Goal: Answer question/provide support: Share knowledge or assist other users

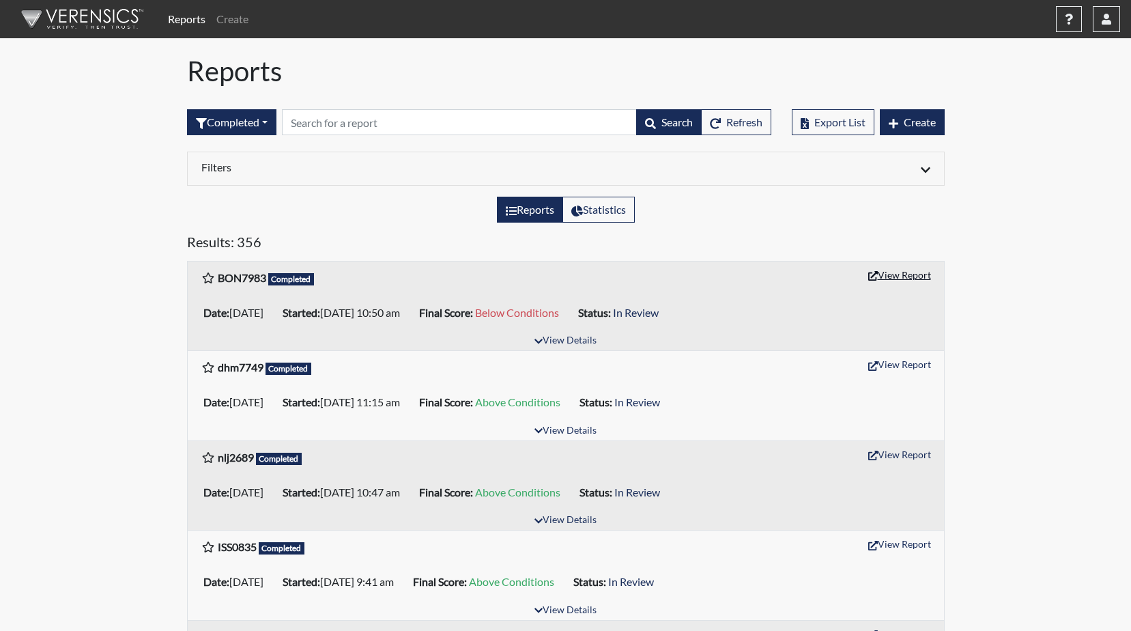
click at [887, 276] on button "View Report" at bounding box center [899, 274] width 75 height 21
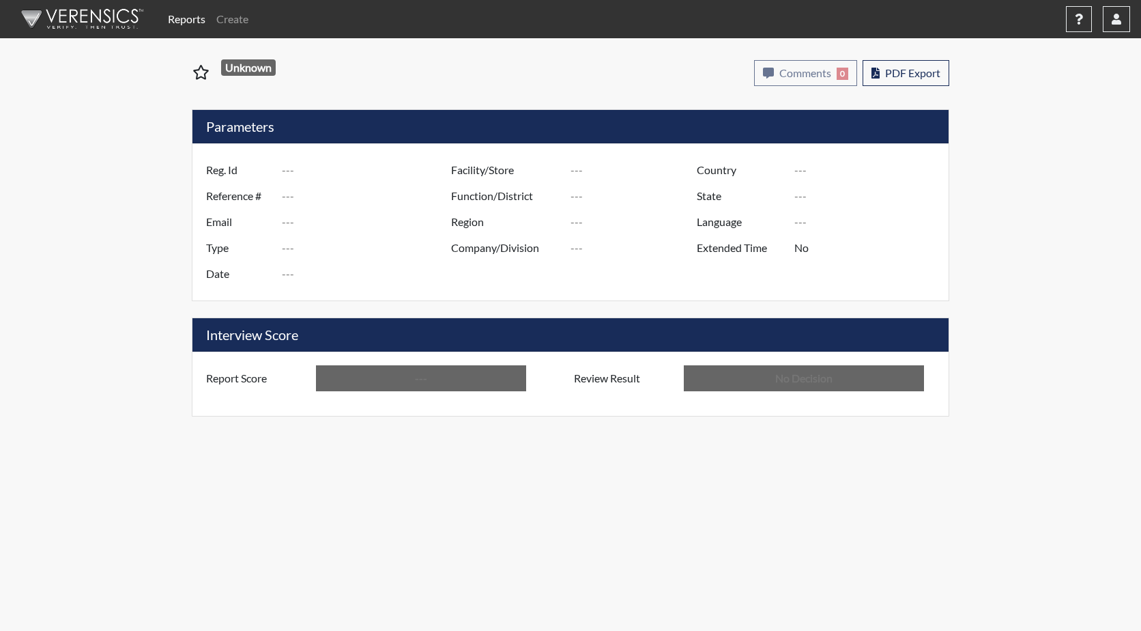
type input "BON7983"
type input "51638"
type input "---"
type input "Corrections Pre-Employment"
type input "[DATE]"
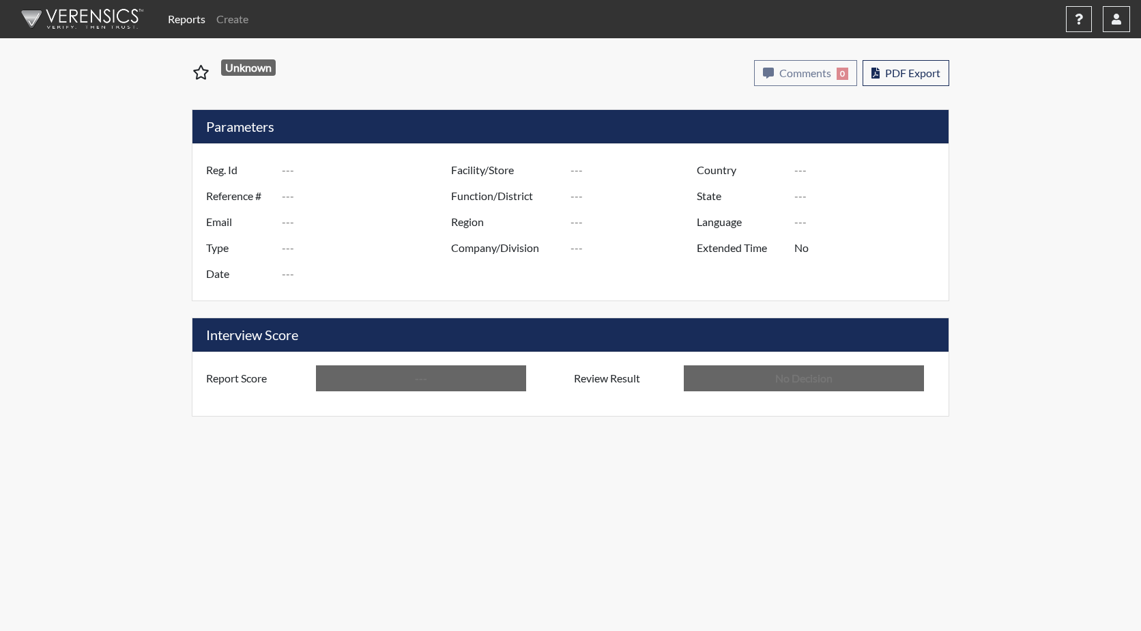
type input "GD&CP SMU*+"
type input "[GEOGRAPHIC_DATA]"
type input "[US_STATE]"
type input "English"
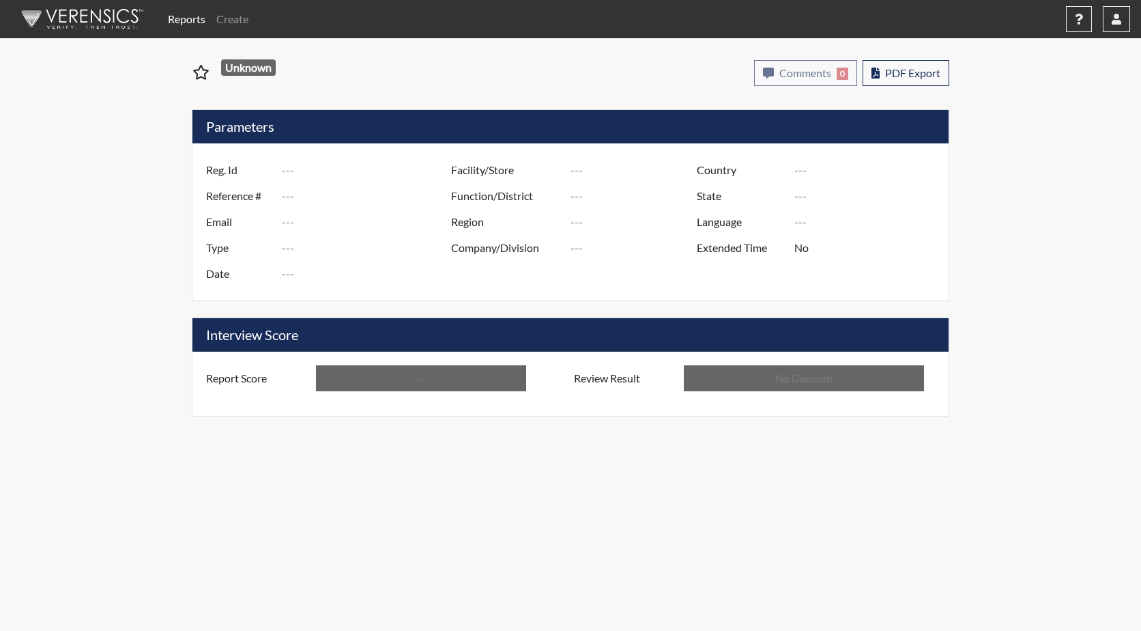
type input "Below Conditions"
type input "In Review"
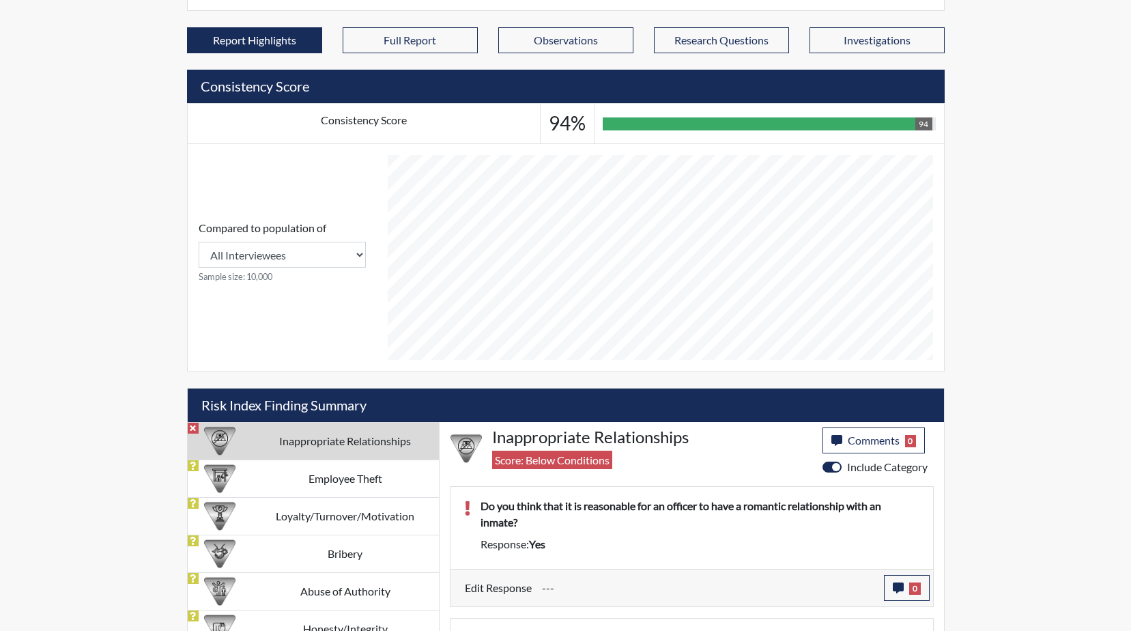
scroll to position [559, 0]
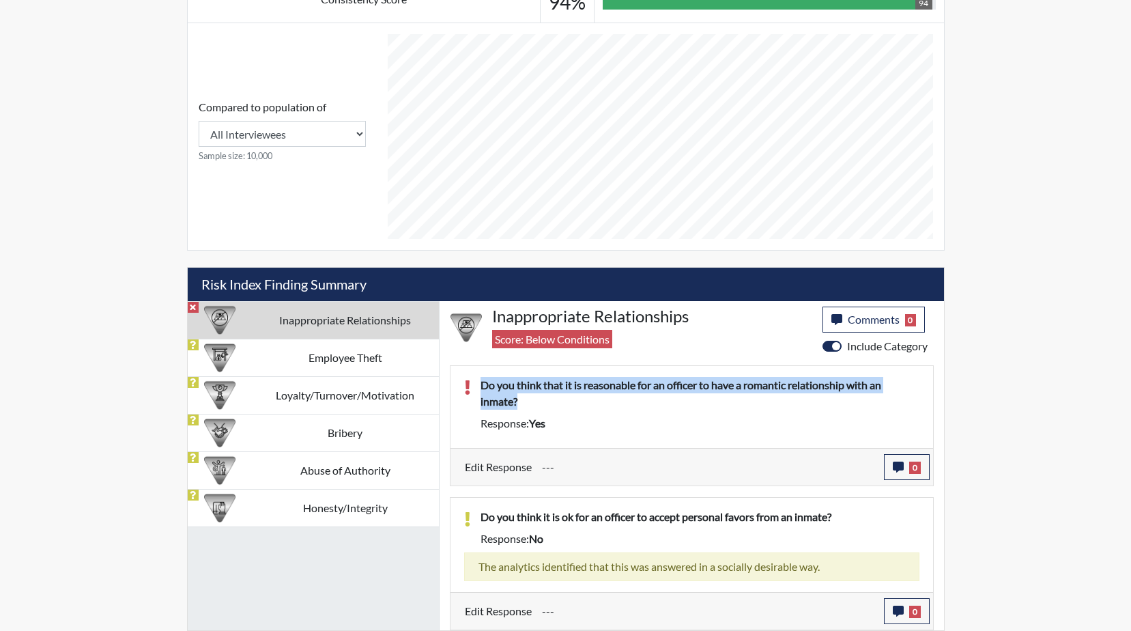
drag, startPoint x: 506, startPoint y: 403, endPoint x: 480, endPoint y: 386, distance: 31.0
click at [480, 386] on p "Do you think that it is reasonable for an officer to have a romantic relationsh…" at bounding box center [699, 393] width 439 height 33
drag, startPoint x: 480, startPoint y: 386, endPoint x: 494, endPoint y: 387, distance: 14.4
copy p "Do you think that it is reasonable for an officer to have a romantic relationsh…"
click at [902, 465] on icon "button" at bounding box center [898, 466] width 11 height 11
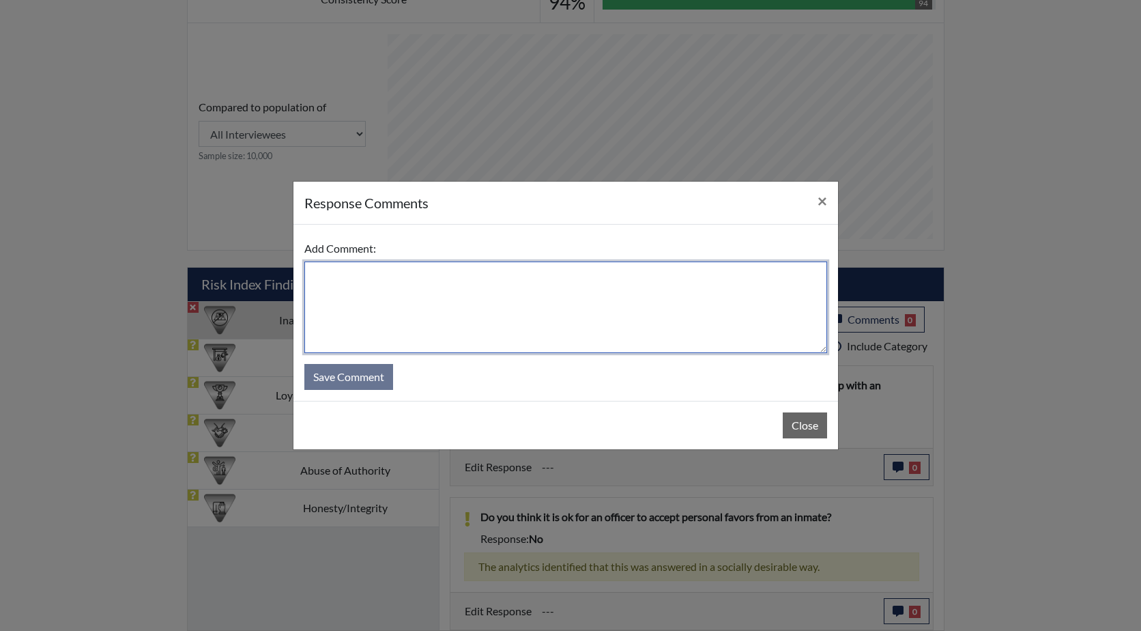
paste textarea "Do you think that it is reasonable for an officer to have a romantic relationsh…"
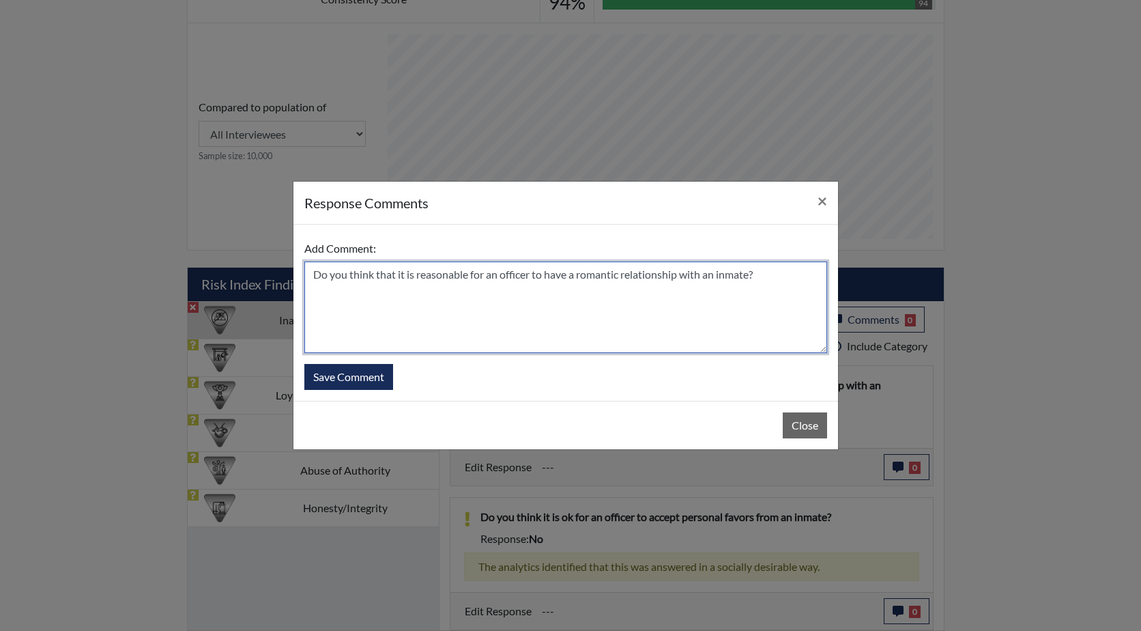
click at [314, 275] on textarea "Do you think that it is reasonable for an officer to have a romantic relationsh…" at bounding box center [565, 306] width 523 height 91
click at [437, 274] on textarea "He answered this quickly, do you think that it is reasonable for an officer to …" at bounding box center [565, 306] width 523 height 91
click at [394, 291] on textarea "He answered this quickly, do you think that it is reasonable for an officer to …" at bounding box center [565, 306] width 523 height 91
drag, startPoint x: 436, startPoint y: 275, endPoint x: 457, endPoint y: 277, distance: 21.3
click at [442, 275] on textarea "He answered this quickly, do you think that it is reasonable for an officer to …" at bounding box center [565, 306] width 523 height 91
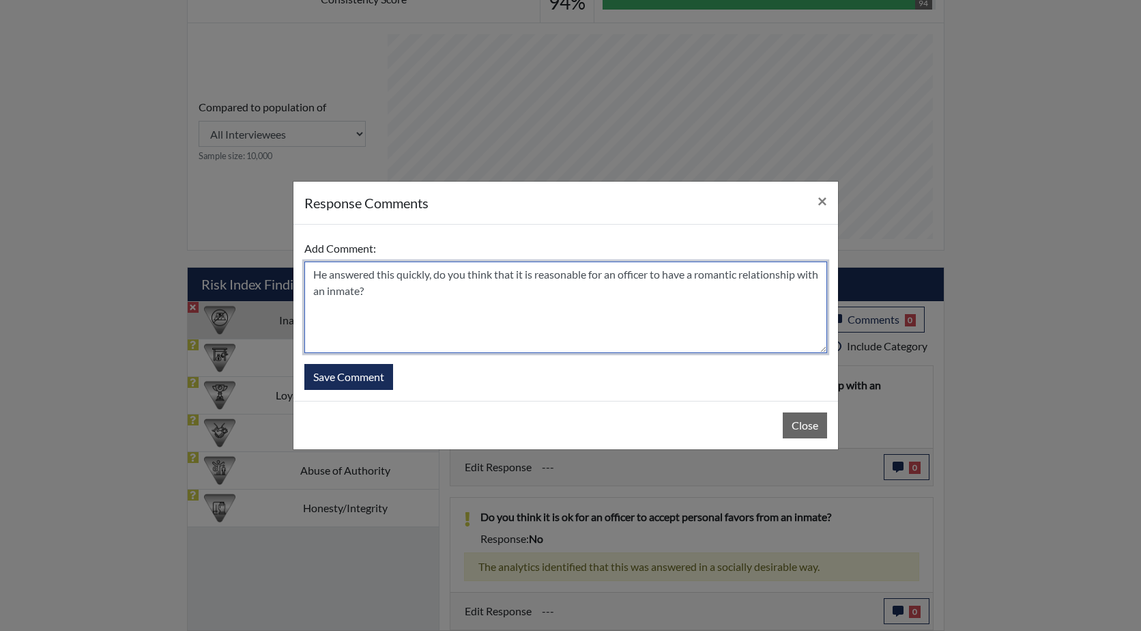
click at [464, 297] on textarea "He answered this quickly, do you think that it is reasonable for an officer to …" at bounding box center [565, 306] width 523 height 91
drag, startPoint x: 466, startPoint y: 276, endPoint x: 435, endPoint y: 277, distance: 30.7
click at [435, 277] on textarea "He answered this quickly, do you think that it is reasonable for an officer to …" at bounding box center [565, 306] width 523 height 91
drag, startPoint x: 507, startPoint y: 277, endPoint x: 481, endPoint y: 274, distance: 26.2
click at [481, 274] on textarea "He answered this quickly, He states think that it is reasonable for an officer …" at bounding box center [565, 306] width 523 height 91
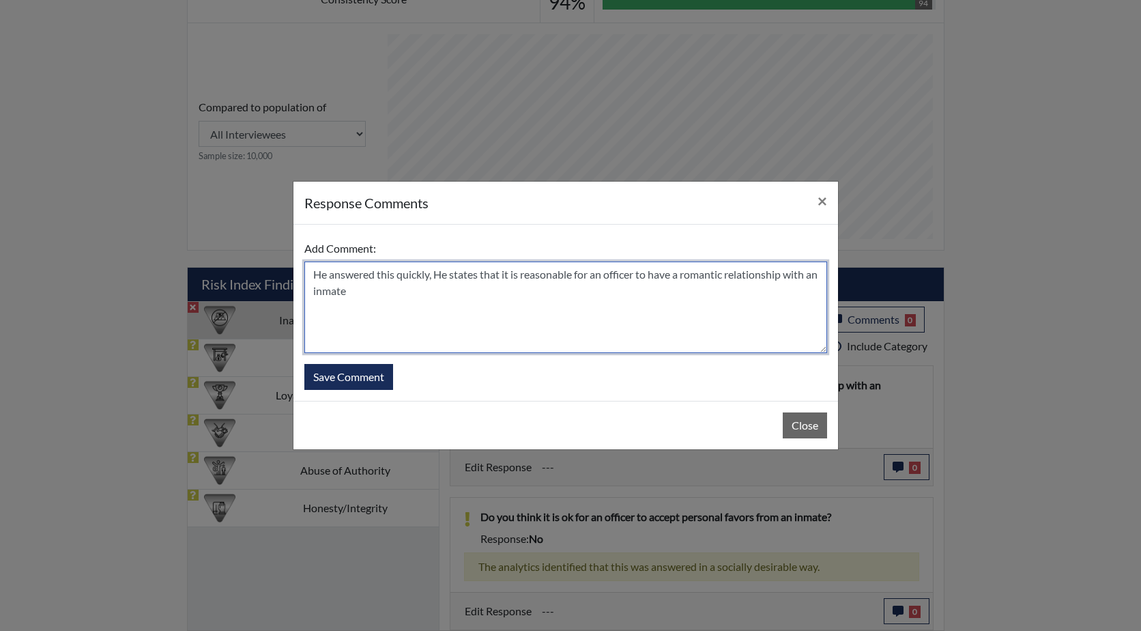
click at [521, 275] on textarea "He answered this quickly, He states that it is reasonable for an officer to hav…" at bounding box center [565, 306] width 523 height 91
type textarea "He answered this quickly, He states that it is NOT reasonable for an officer to…"
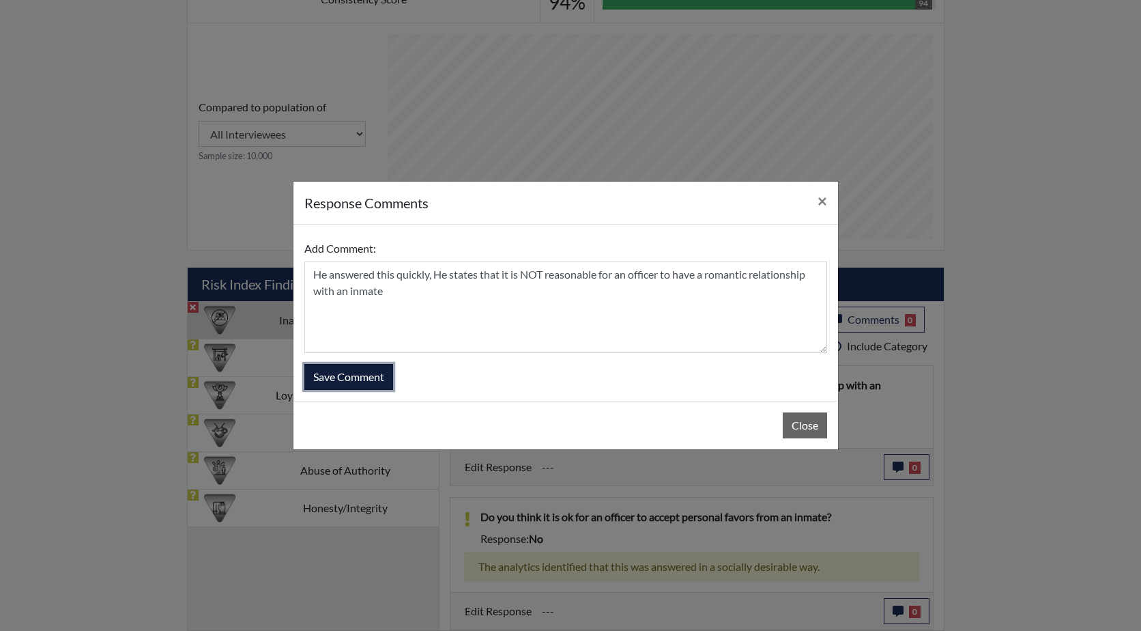
click at [363, 372] on button "Save Comment" at bounding box center [348, 377] width 89 height 26
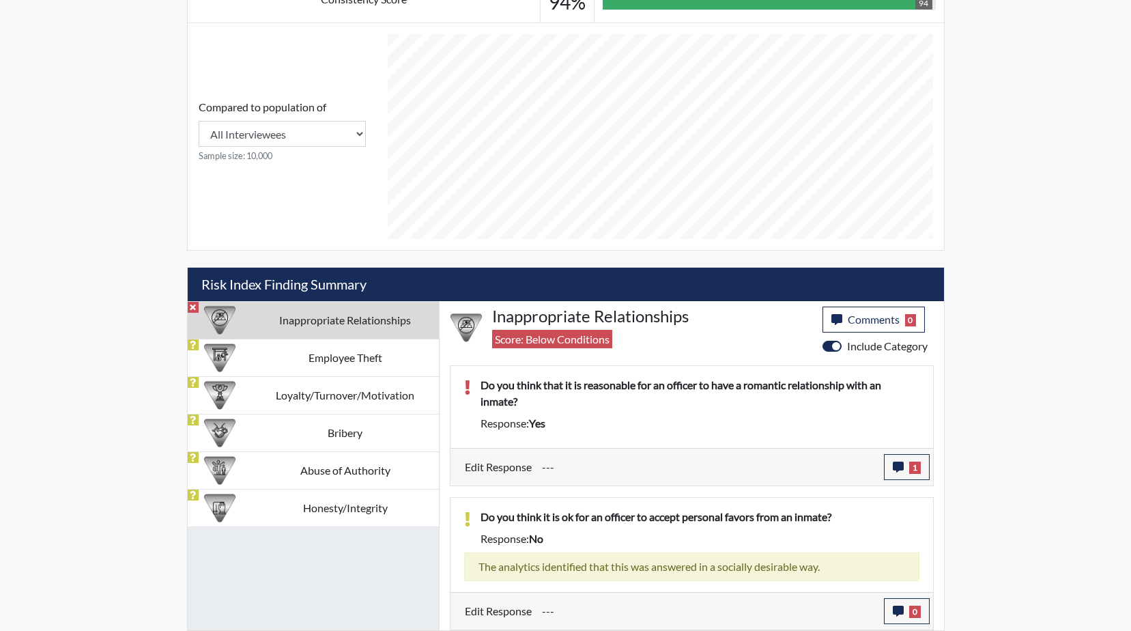
scroll to position [227, 567]
click at [321, 359] on td "Employee Theft" at bounding box center [345, 358] width 187 height 38
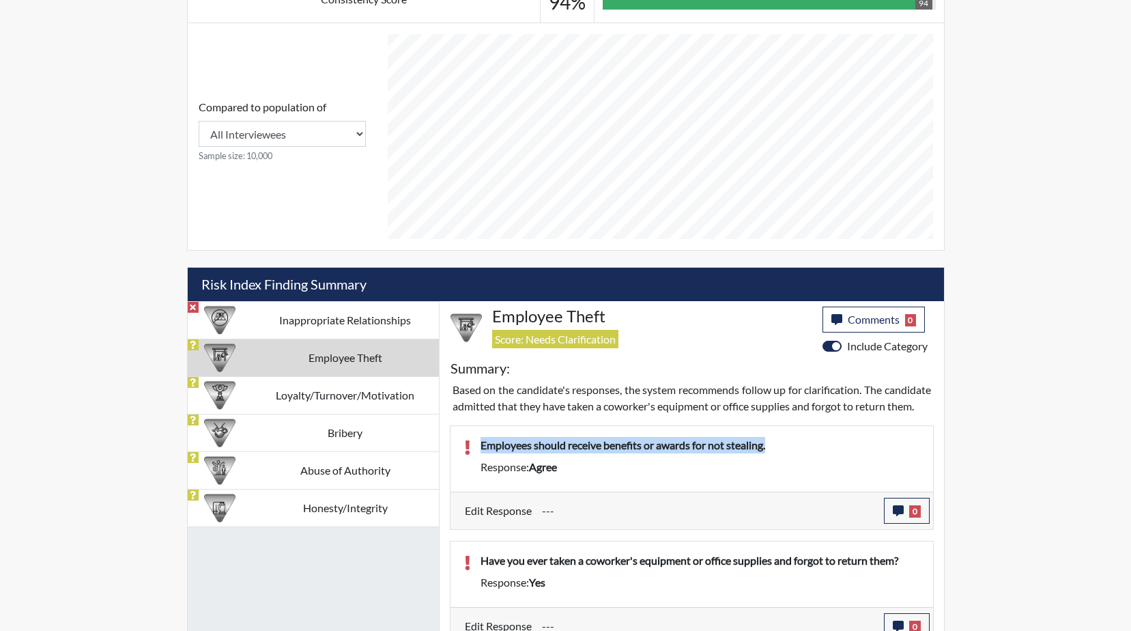
drag, startPoint x: 779, startPoint y: 464, endPoint x: 480, endPoint y: 461, distance: 298.3
click at [480, 453] on p "Employees should receive benefits or awards for not stealing." at bounding box center [699, 445] width 439 height 16
drag, startPoint x: 480, startPoint y: 461, endPoint x: 536, endPoint y: 461, distance: 56.0
copy p "Employees should receive benefits or awards for not stealing."
click at [898, 516] on icon "button" at bounding box center [898, 510] width 11 height 11
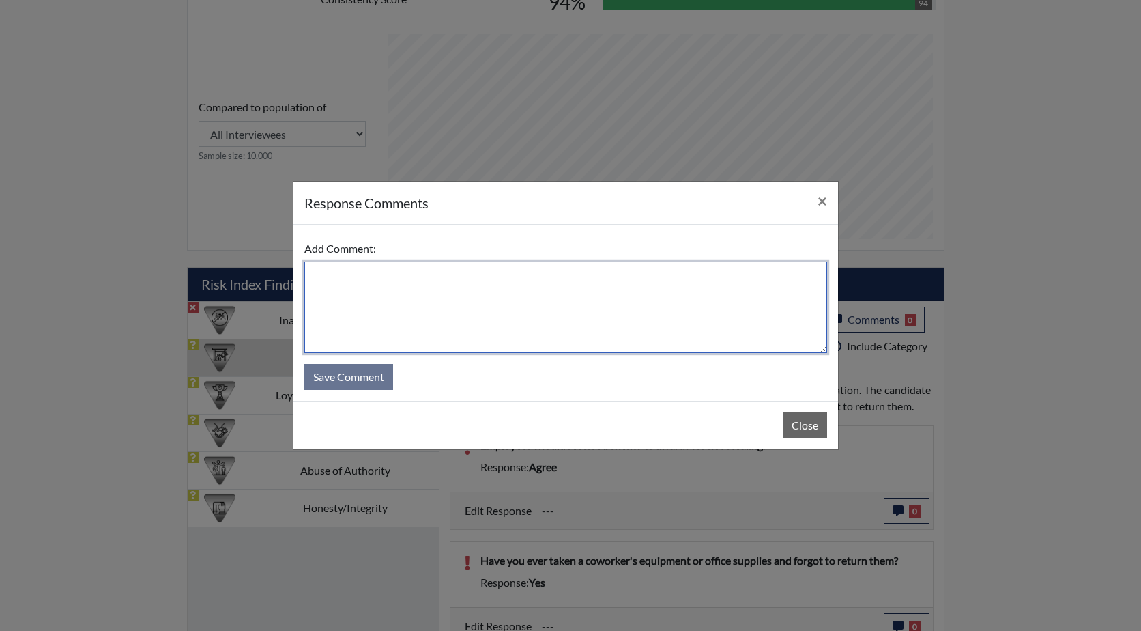
paste textarea "Employees should receive benefits or awards for not stealing."
click at [314, 274] on textarea "Employees should receive benefits or awards for not stealing." at bounding box center [565, 306] width 523 height 91
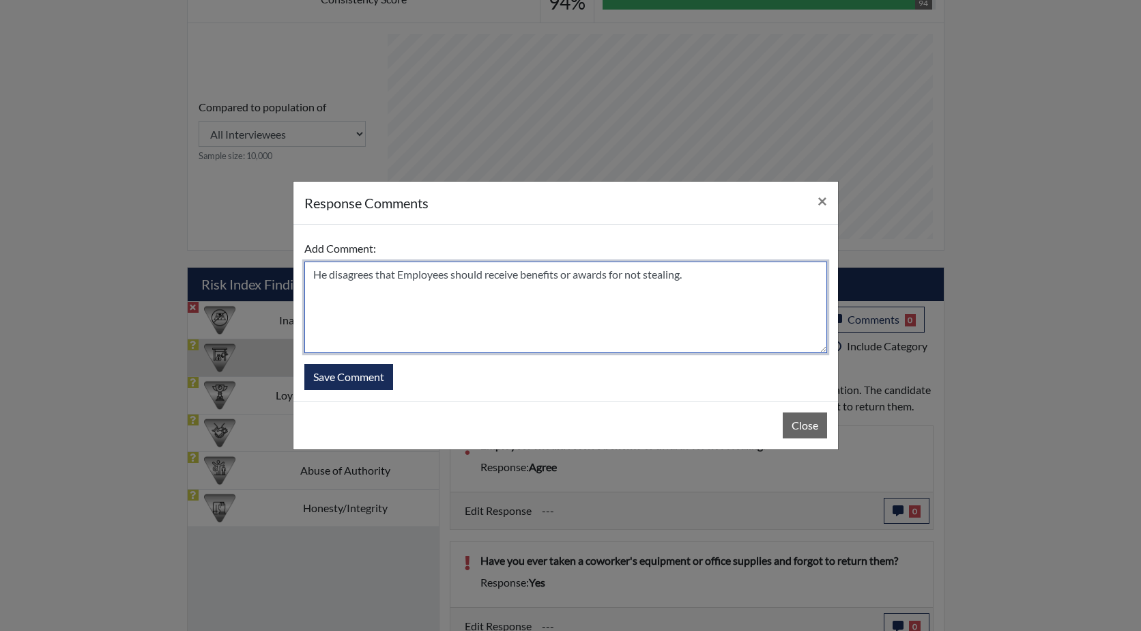
click at [403, 272] on textarea "He disagrees that Employees should receive benefits or awards for not stealing." at bounding box center [565, 306] width 523 height 91
type textarea "He disagrees that employees should receive benefits or awards for not stealing."
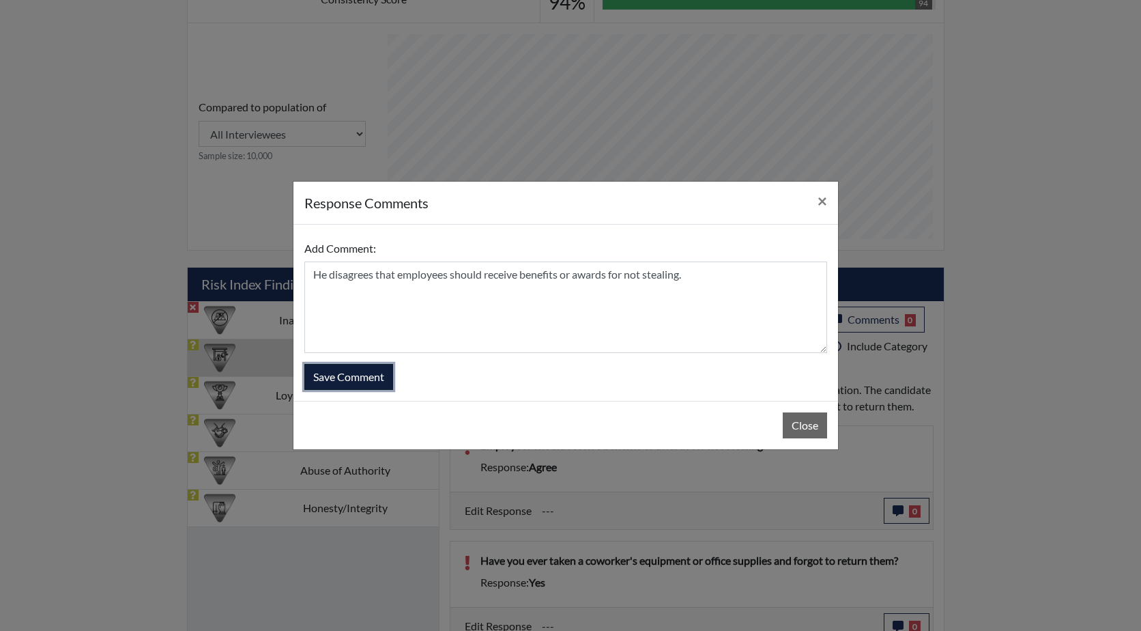
click at [345, 373] on button "Save Comment" at bounding box center [348, 377] width 89 height 26
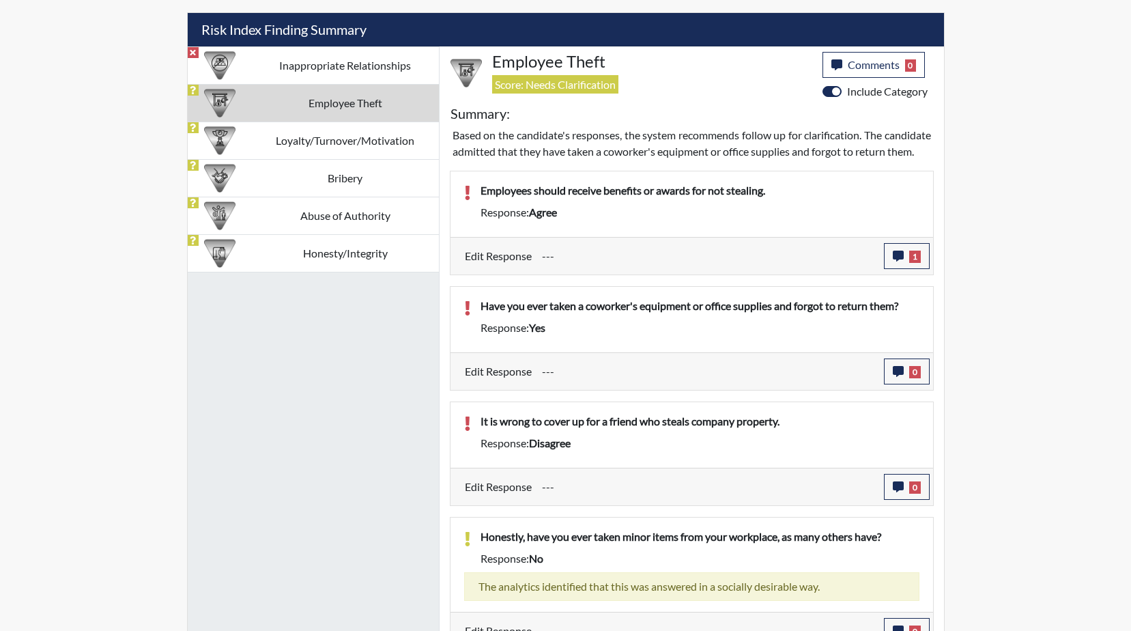
scroll to position [832, 0]
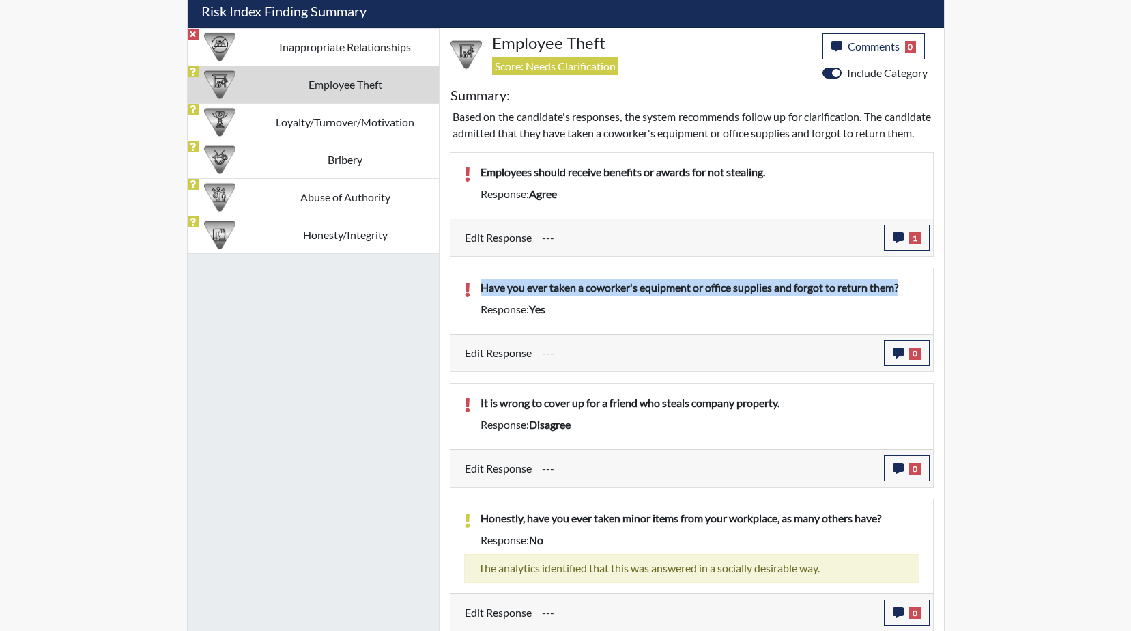
drag, startPoint x: 912, startPoint y: 303, endPoint x: 460, endPoint y: 303, distance: 452.5
click at [460, 303] on div "Have you ever taken a coworker's equipment or office supplies and forgot to ret…" at bounding box center [692, 301] width 476 height 44
drag, startPoint x: 460, startPoint y: 303, endPoint x: 547, endPoint y: 305, distance: 87.4
copy p "Have you ever taken a coworker's equipment or office supplies and forgot to ret…"
click at [895, 358] on icon "button" at bounding box center [898, 352] width 11 height 11
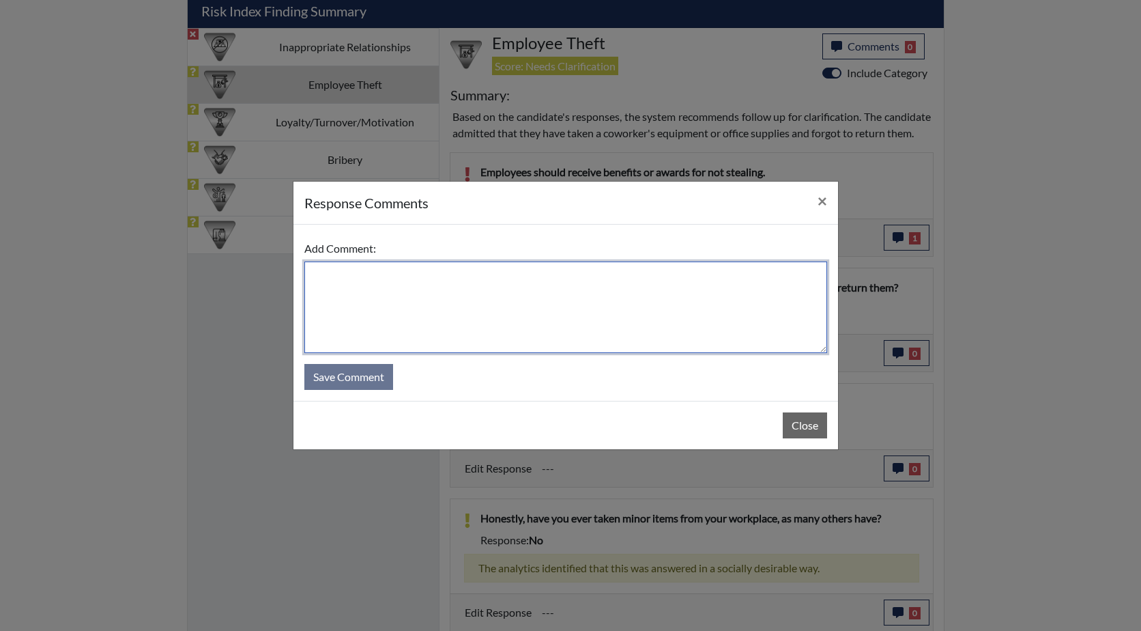
paste textarea "Have you ever taken a coworker's equipment or office supplies and forgot to ret…"
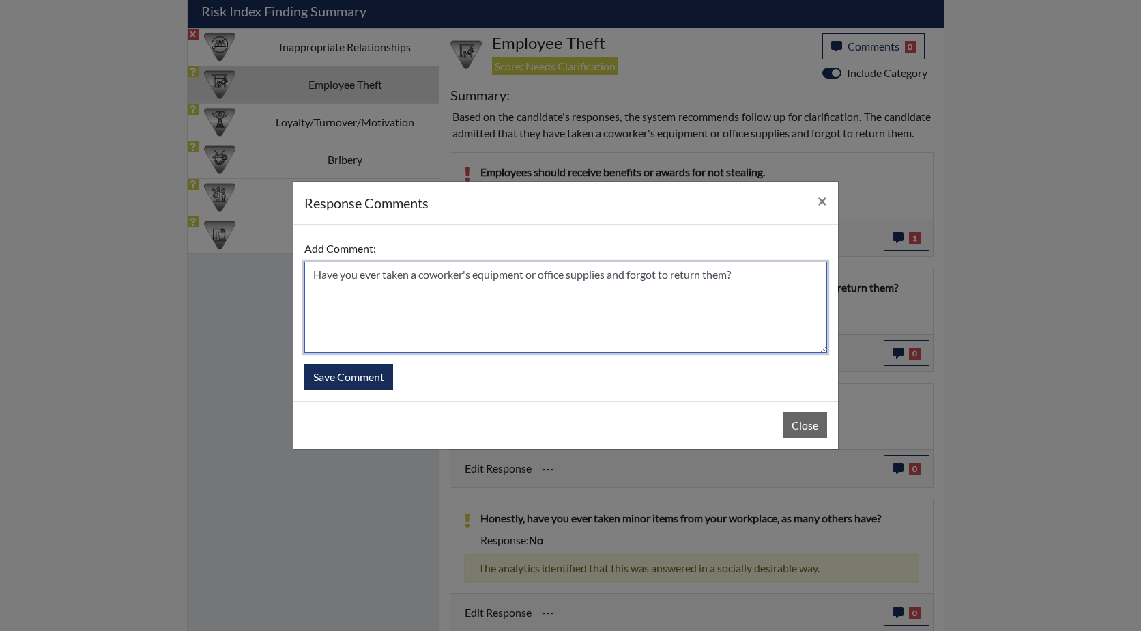
drag, startPoint x: 379, startPoint y: 274, endPoint x: 310, endPoint y: 274, distance: 69.6
click at [310, 274] on textarea "Have you ever taken a coworker's equipment or office supplies and forgot to ret…" at bounding box center [565, 306] width 523 height 91
click at [749, 273] on textarea "NO he has never taken a coworker's equipment or office supplies and forgot to r…" at bounding box center [565, 306] width 523 height 91
type textarea "NO he has never taken a coworker's equipment or office supplies and forgot to r…"
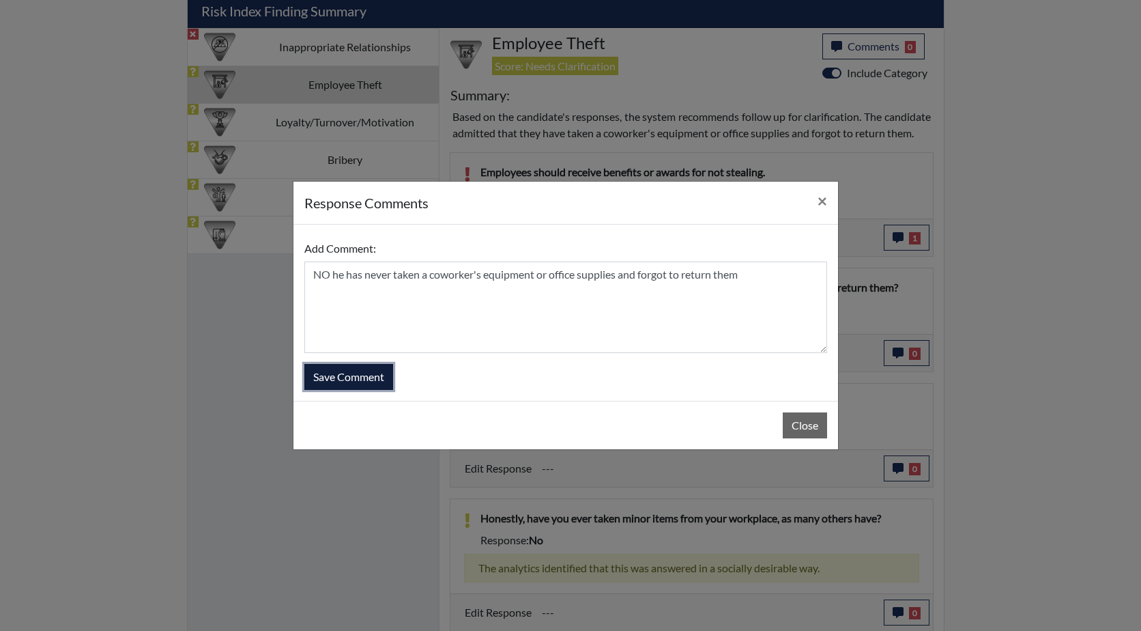
click at [360, 376] on button "Save Comment" at bounding box center [348, 377] width 89 height 26
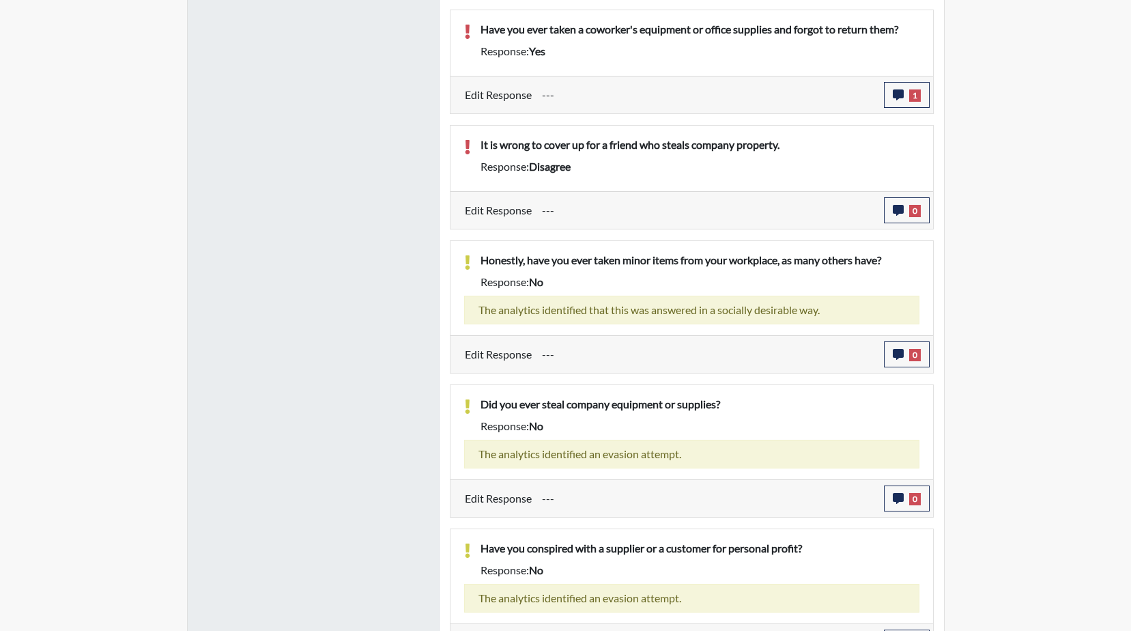
scroll to position [1105, 0]
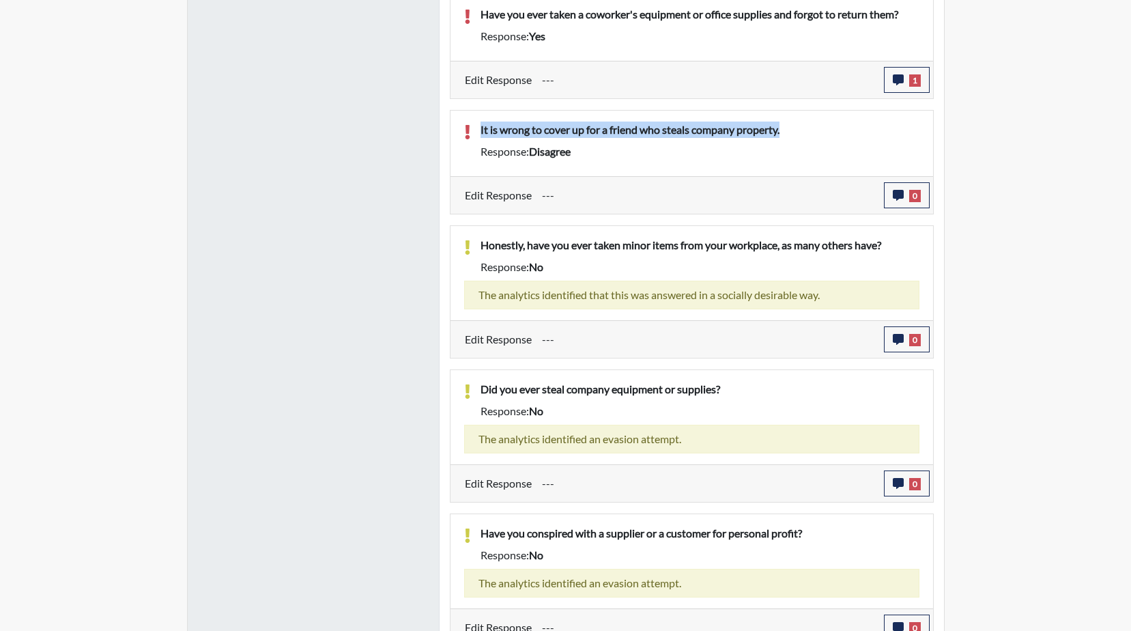
drag, startPoint x: 793, startPoint y: 143, endPoint x: 477, endPoint y: 144, distance: 316.0
click at [477, 143] on div "It is wrong to cover up for a friend who steals company property." at bounding box center [699, 132] width 459 height 22
drag, startPoint x: 477, startPoint y: 144, endPoint x: 634, endPoint y: 177, distance: 160.4
click at [634, 165] on div "It is wrong to cover up for a friend who steals company property. Response: dis…" at bounding box center [699, 143] width 459 height 44
drag, startPoint x: 788, startPoint y: 144, endPoint x: 475, endPoint y: 141, distance: 313.3
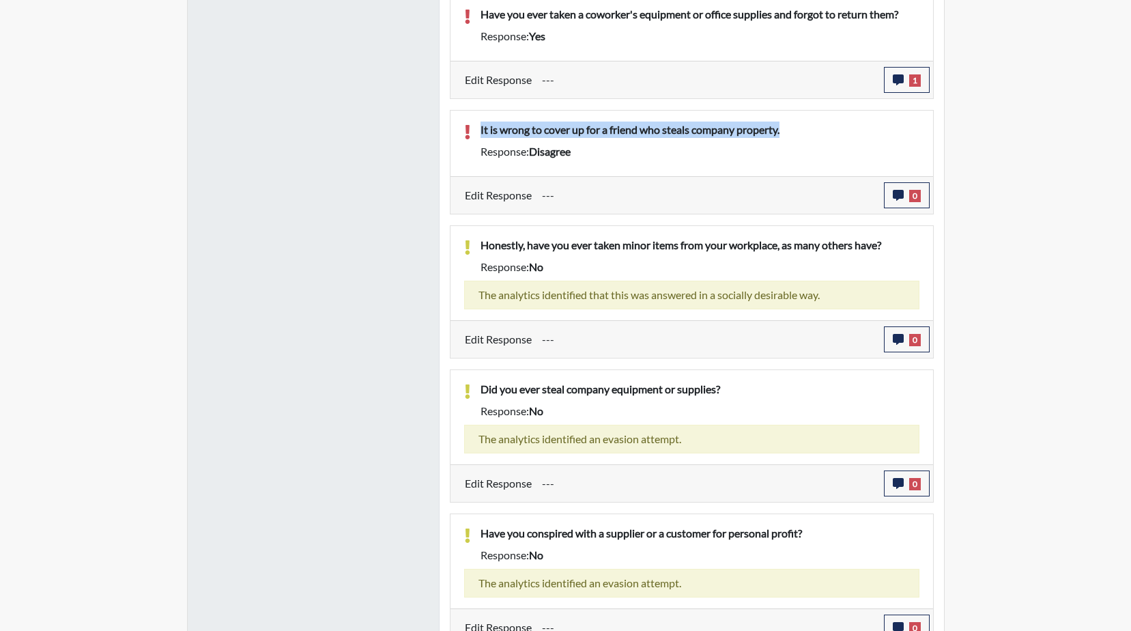
click at [475, 141] on div "It is wrong to cover up for a friend who steals company property." at bounding box center [699, 132] width 459 height 22
drag, startPoint x: 475, startPoint y: 141, endPoint x: 620, endPoint y: 147, distance: 145.5
copy p "It is wrong to cover up for a friend who steals company property."
click at [900, 201] on icon "button" at bounding box center [898, 195] width 11 height 11
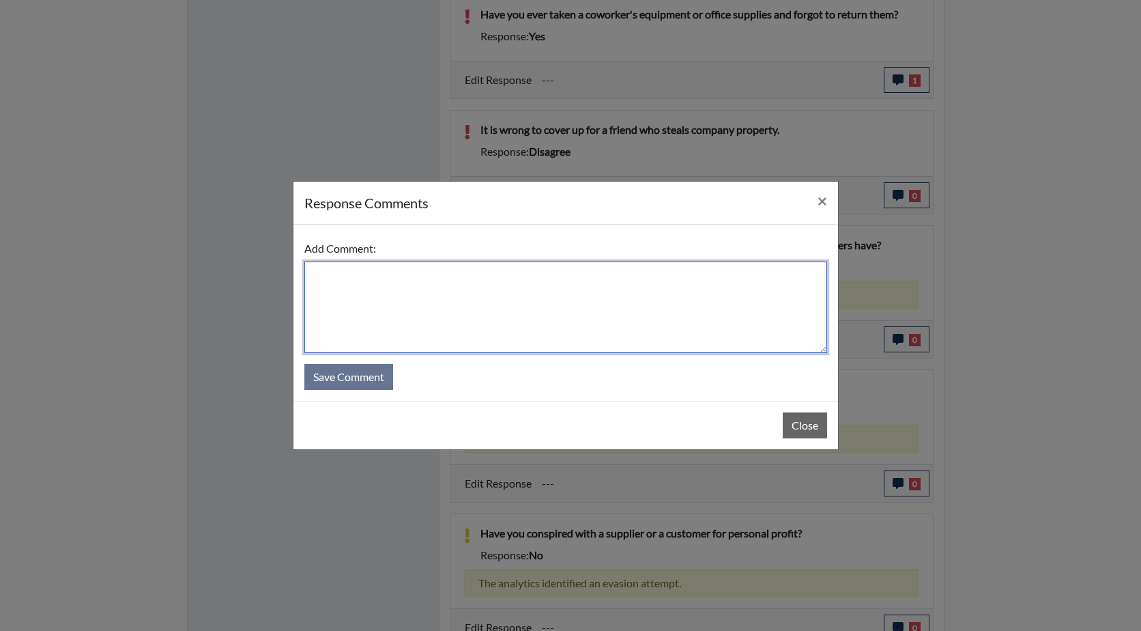
paste textarea "It is wrong to cover up for a friend who steals company property."
click at [311, 273] on textarea "It is wrong to cover up for a friend who steals company property." at bounding box center [565, 306] width 523 height 91
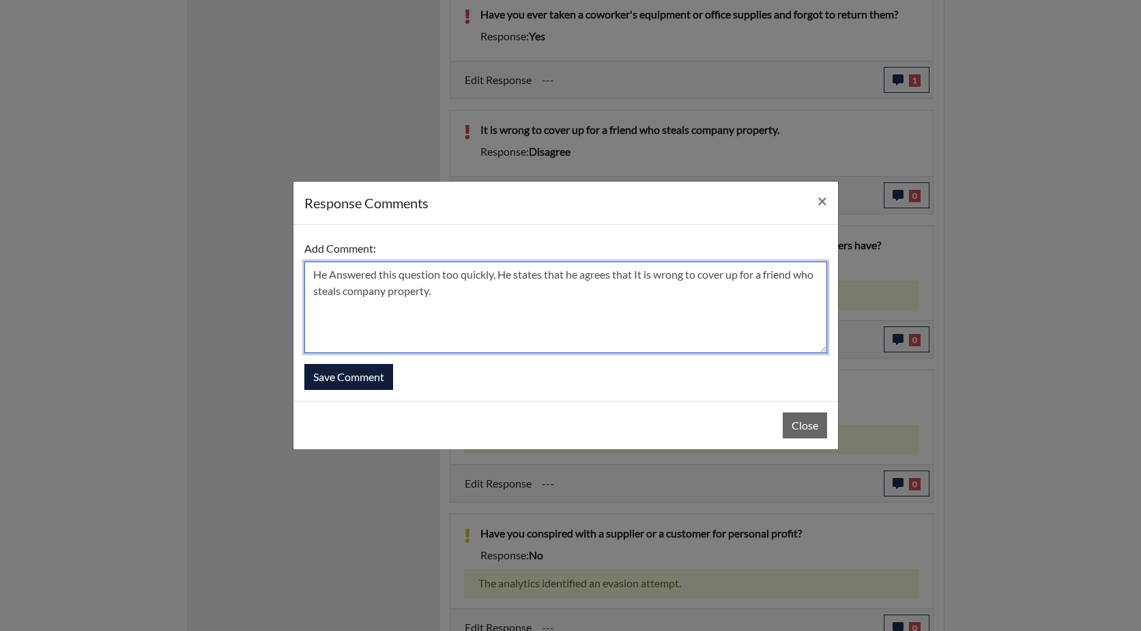
type textarea "He Answered this question too quickly, He states that he agrees that It is wron…"
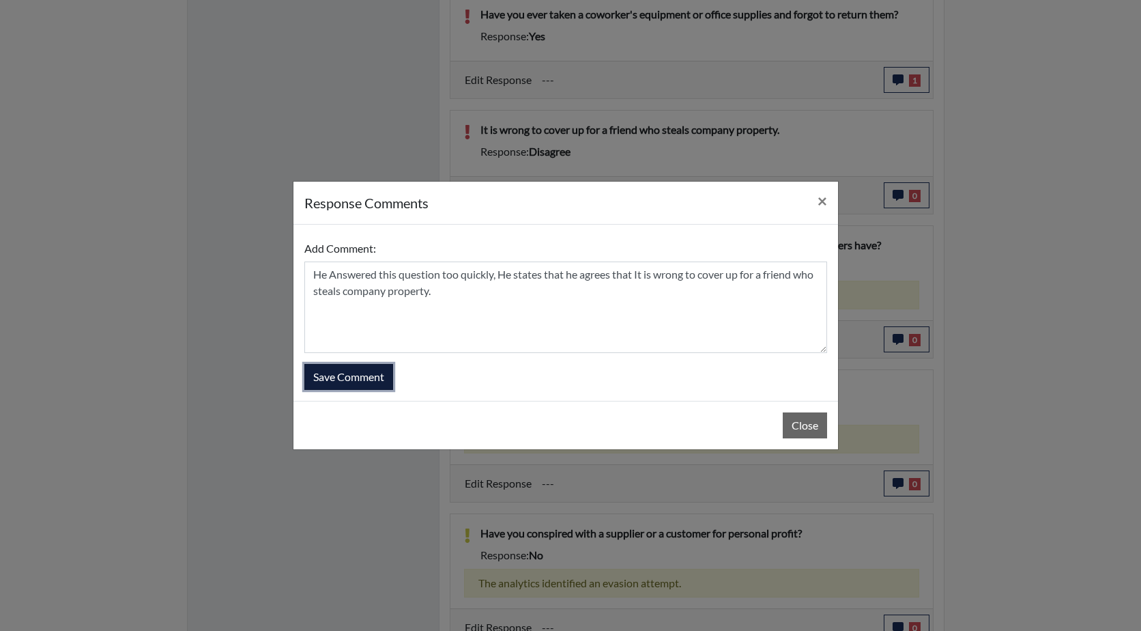
click at [349, 373] on button "Save Comment" at bounding box center [348, 377] width 89 height 26
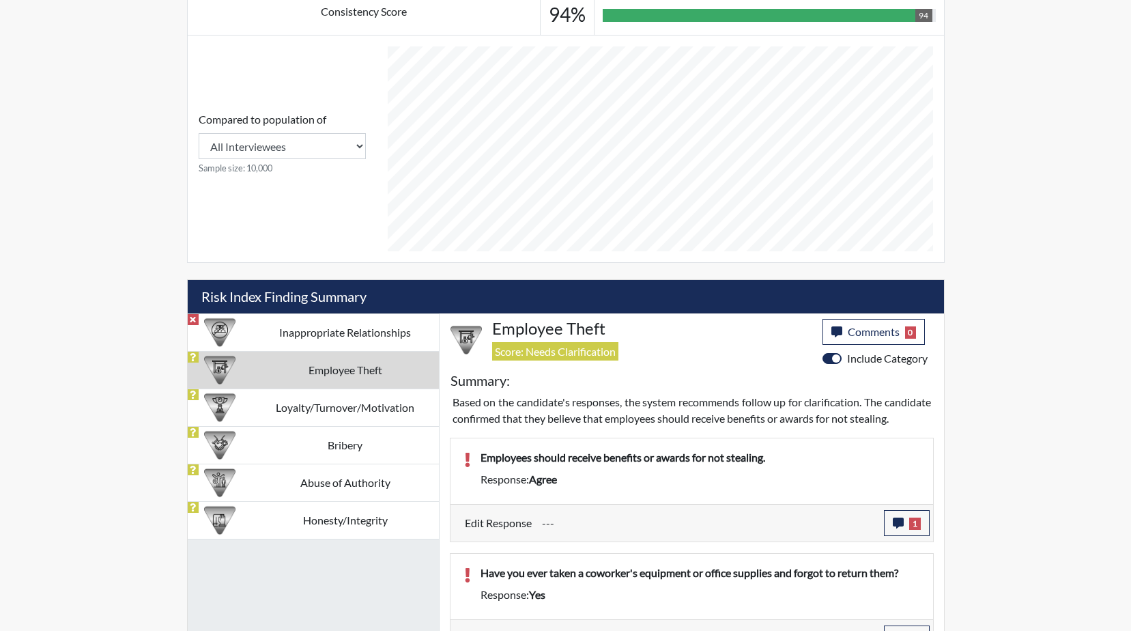
scroll to position [470, 0]
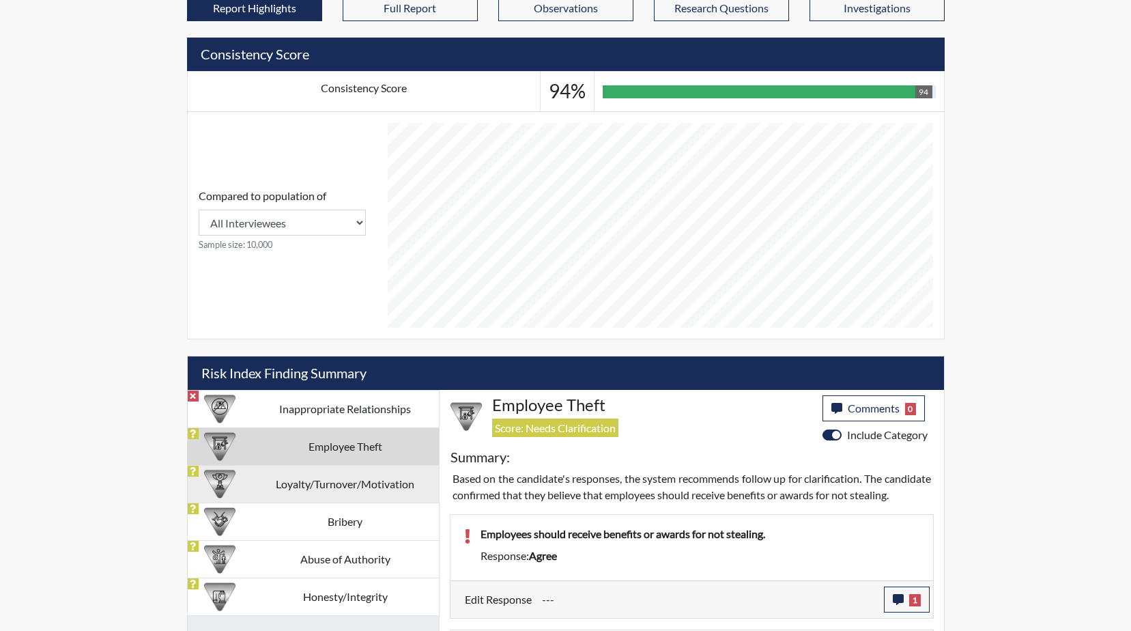
click at [329, 495] on td "Loyalty/Turnover/Motivation" at bounding box center [345, 484] width 187 height 38
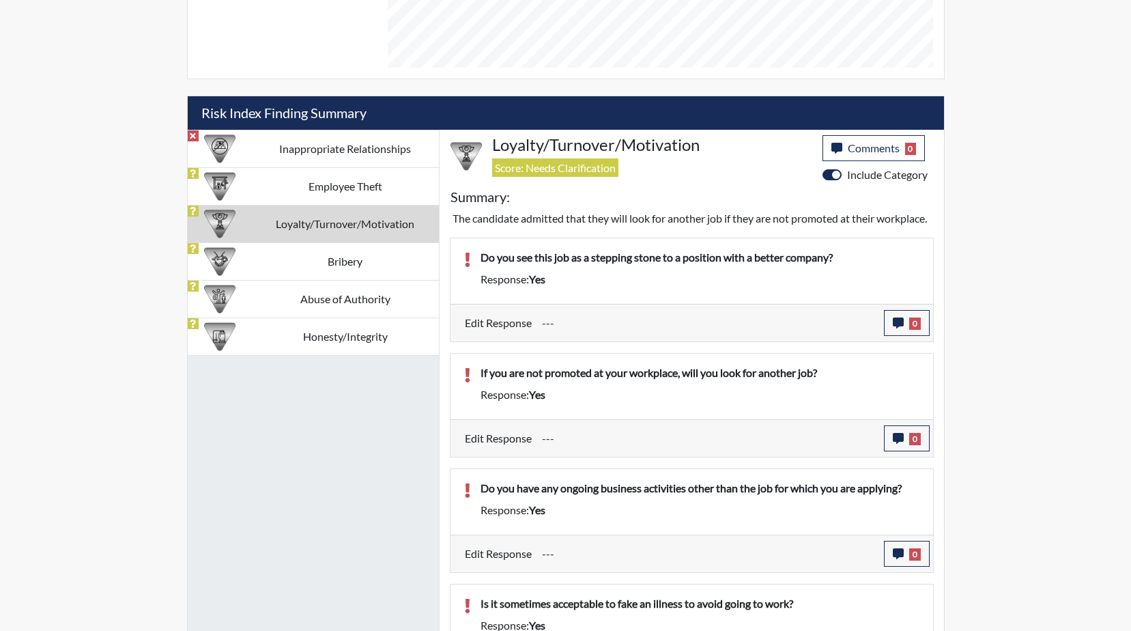
scroll to position [743, 0]
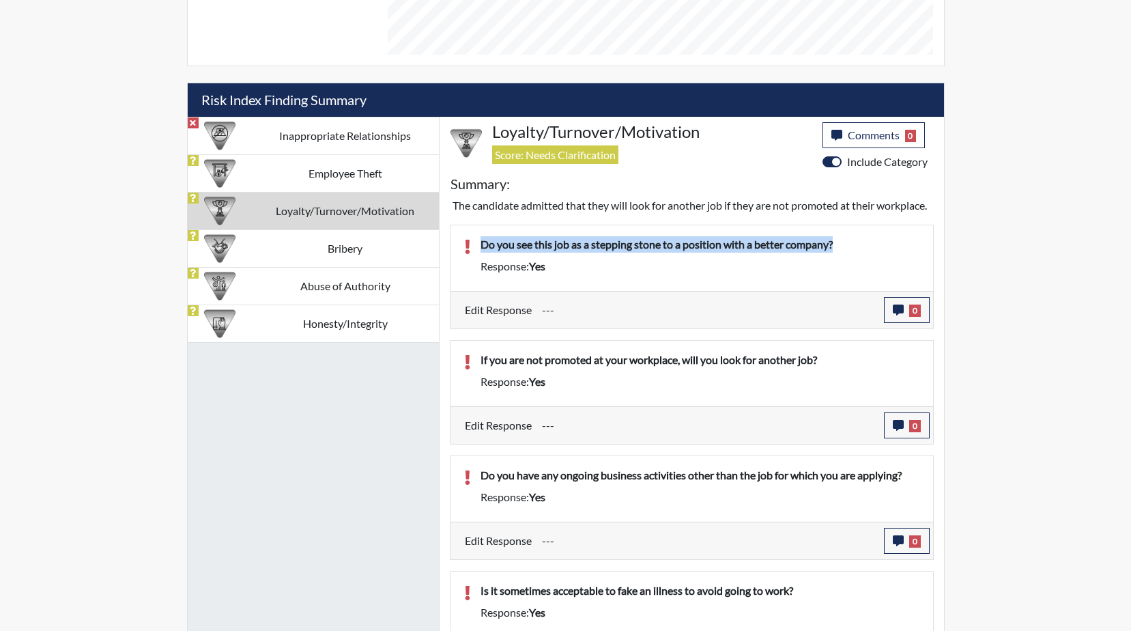
drag, startPoint x: 855, startPoint y: 255, endPoint x: 472, endPoint y: 260, distance: 383.6
click at [472, 258] on div "Do you see this job as a stepping stone to a position with a better company?" at bounding box center [699, 247] width 459 height 22
drag, startPoint x: 472, startPoint y: 260, endPoint x: 554, endPoint y: 261, distance: 82.6
copy p "Do you see this job as a stepping stone to a position with a better company?"
click at [899, 315] on icon "button" at bounding box center [898, 309] width 11 height 11
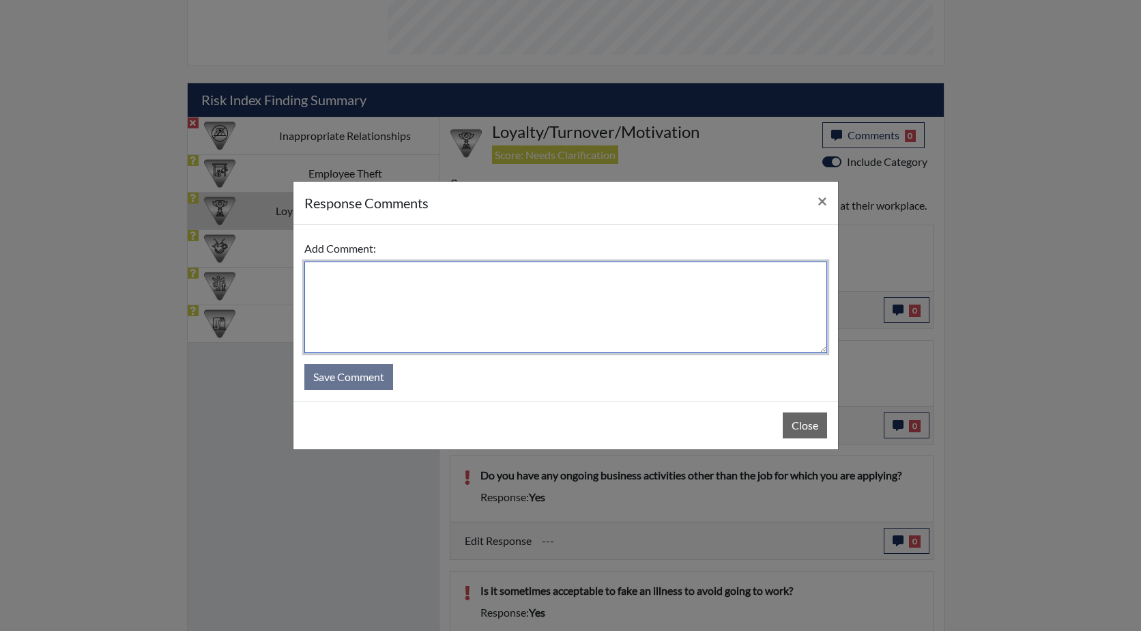
paste textarea "Do you see this job as a stepping stone to a position with a better company?"
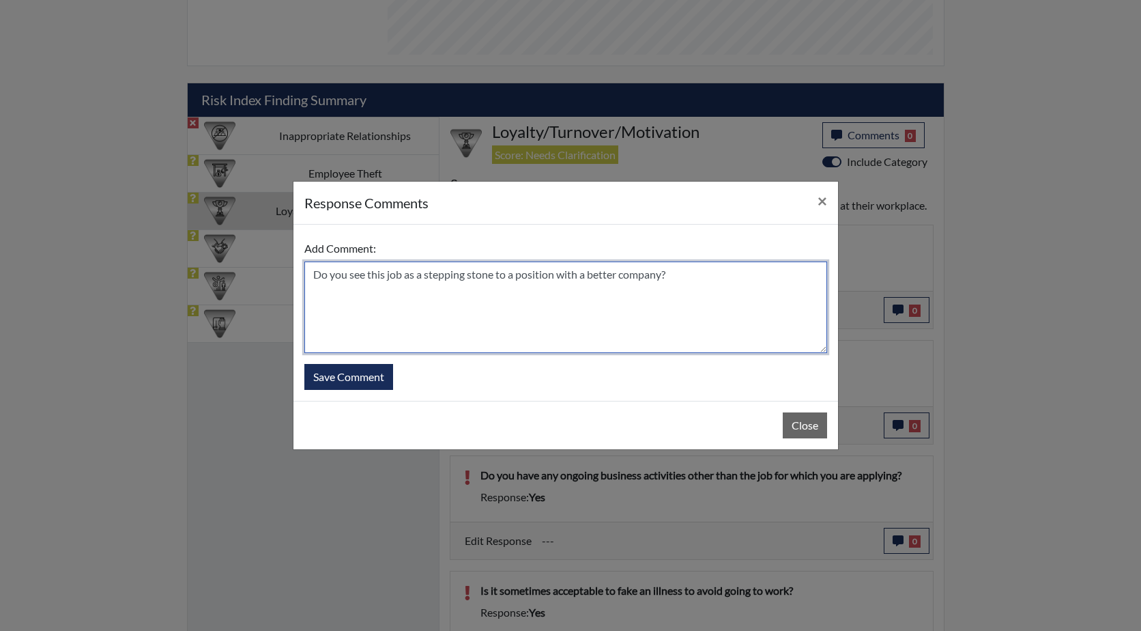
drag, startPoint x: 682, startPoint y: 273, endPoint x: 496, endPoint y: 275, distance: 186.3
click at [496, 275] on textarea "Do you see this job as a stepping stone to a position with a better company?" at bounding box center [565, 306] width 523 height 91
click at [499, 276] on textarea "Do you see this job as a stepping stone, with GDC not another compnay" at bounding box center [565, 306] width 523 height 91
type textarea "Do you see this job as a stepping stone with GDC not another company"
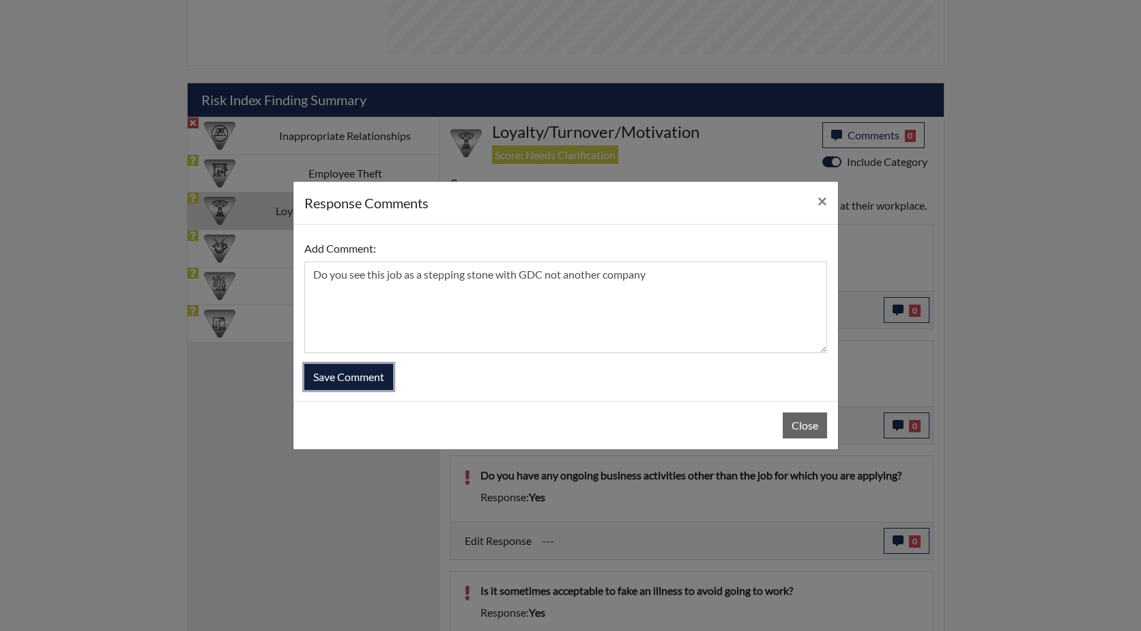
click at [347, 377] on button "Save Comment" at bounding box center [348, 377] width 89 height 26
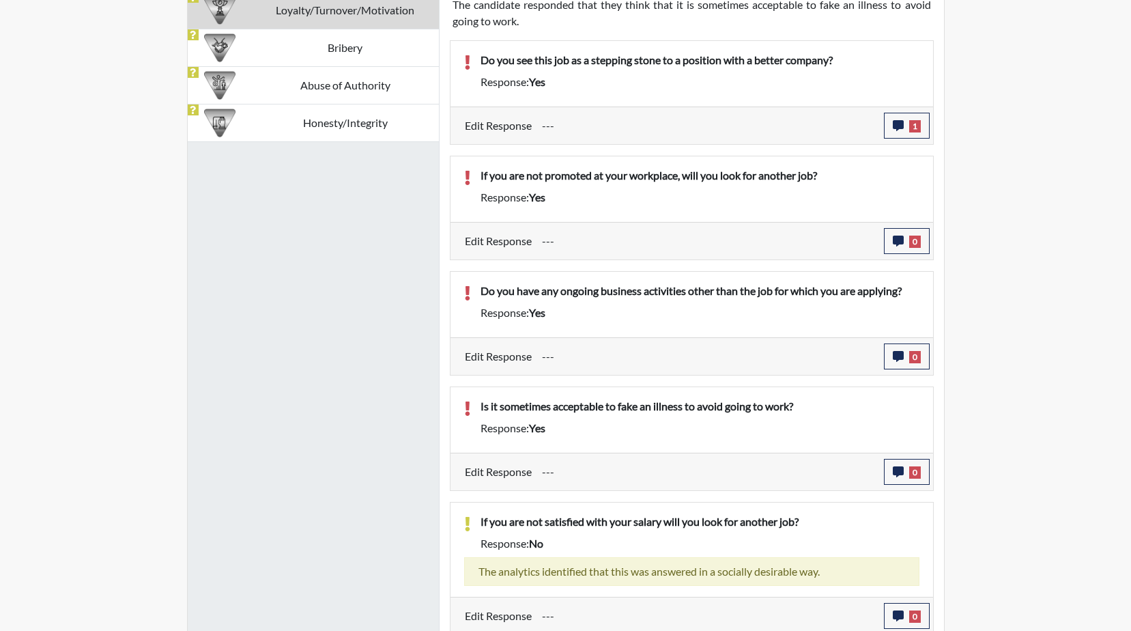
scroll to position [948, 0]
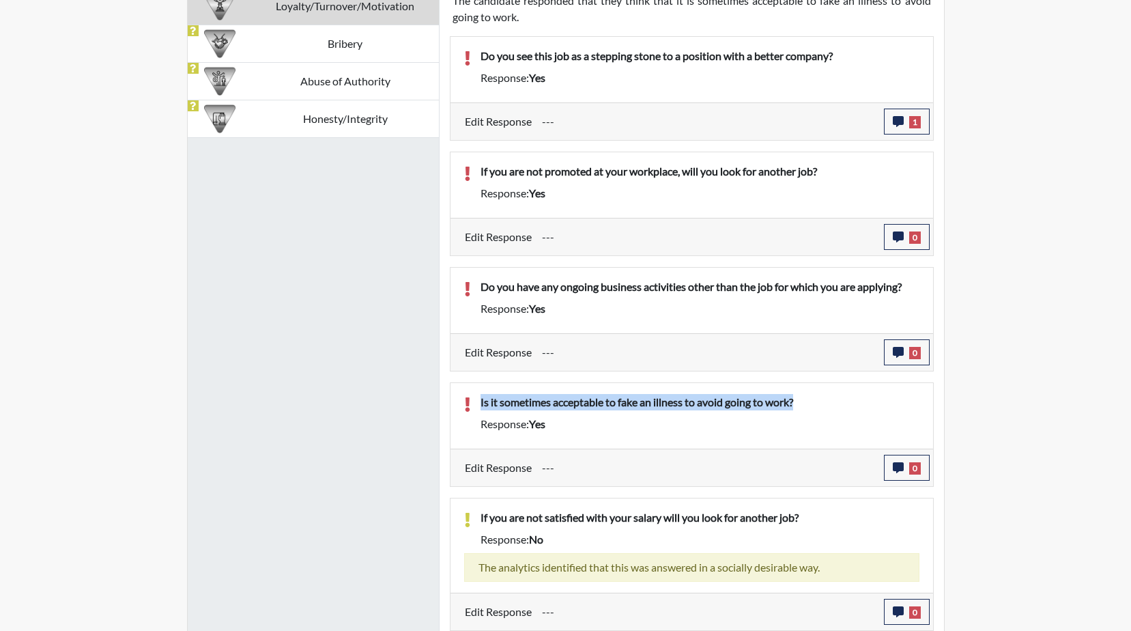
drag, startPoint x: 809, startPoint y: 403, endPoint x: 474, endPoint y: 403, distance: 335.1
click at [474, 403] on div "Is it sometimes acceptable to fake an illness to avoid going to work?" at bounding box center [699, 405] width 459 height 22
drag, startPoint x: 474, startPoint y: 403, endPoint x: 624, endPoint y: 403, distance: 150.1
copy p "Is it sometimes acceptable to fake an illness to avoid going to work?"
click at [893, 462] on icon "button" at bounding box center [898, 467] width 11 height 11
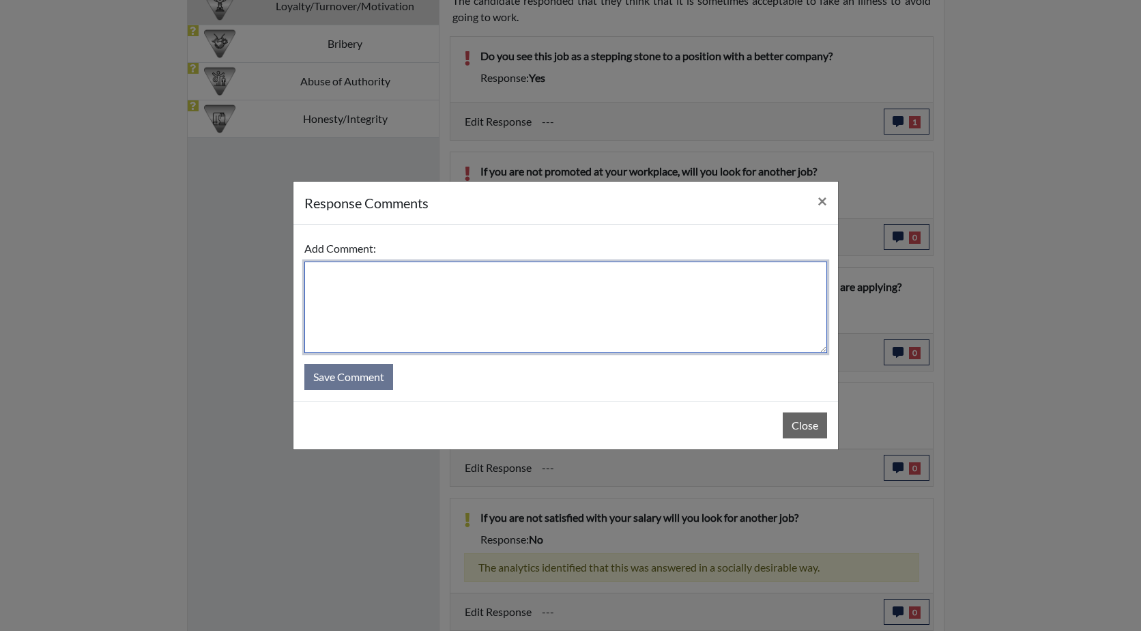
paste textarea "Is it sometimes acceptable to fake an illness to avoid going to work?"
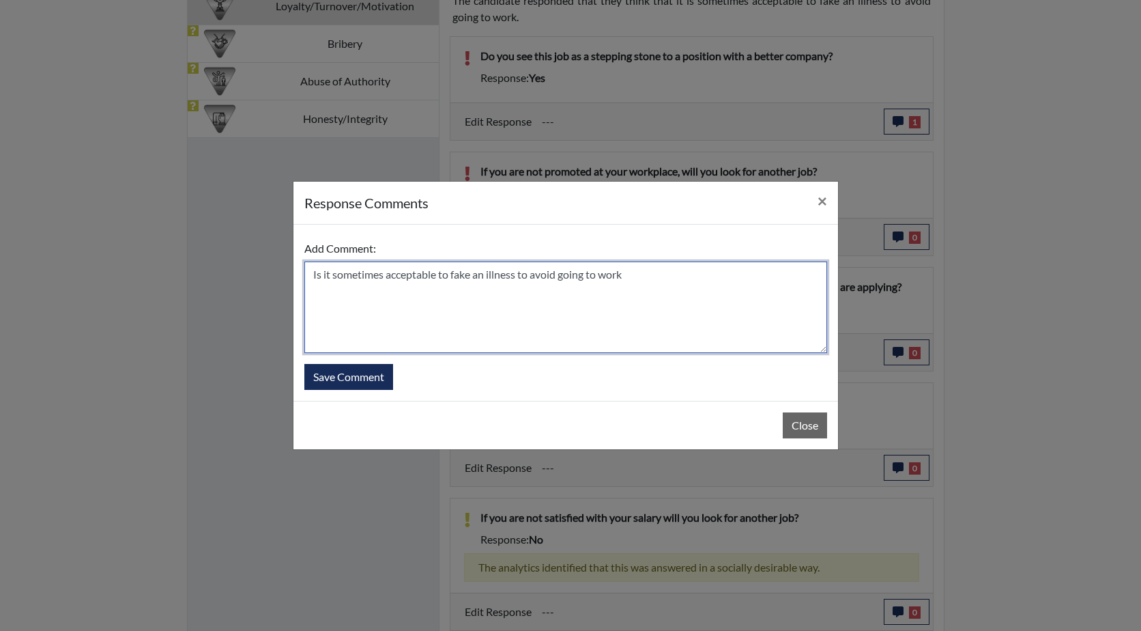
drag, startPoint x: 386, startPoint y: 275, endPoint x: 303, endPoint y: 276, distance: 82.6
click at [303, 276] on div "Add Comment: Is it sometimes acceptable to fake an illness to avoid going to wo…" at bounding box center [565, 313] width 545 height 176
type textarea "He states it is not acceptable to fake an illness to avoid going to work"
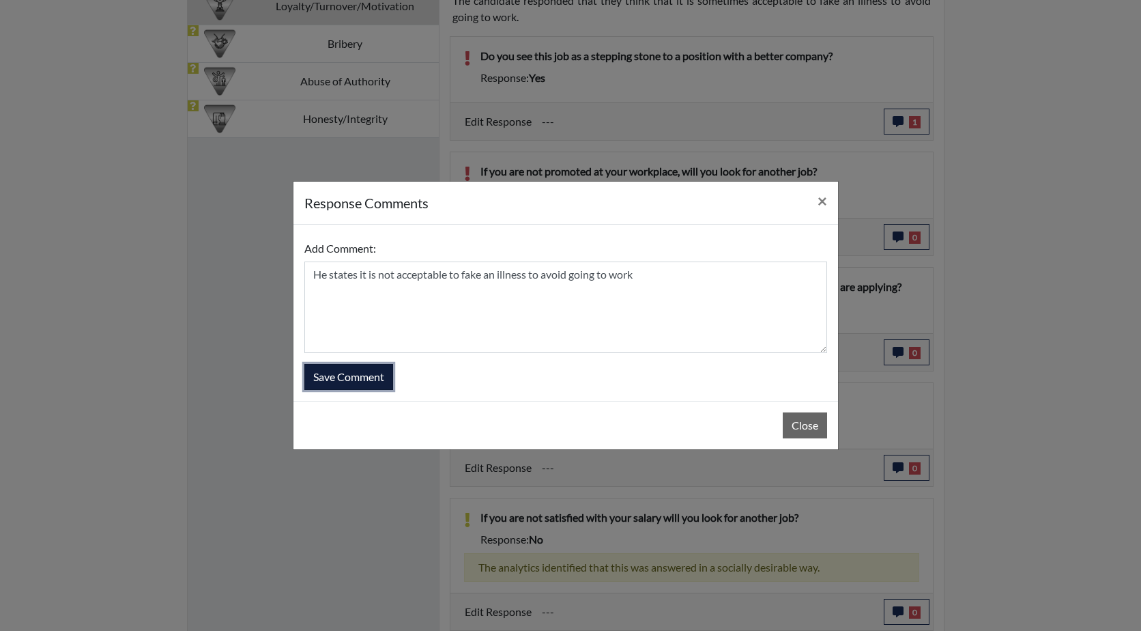
click at [357, 377] on button "Save Comment" at bounding box center [348, 377] width 89 height 26
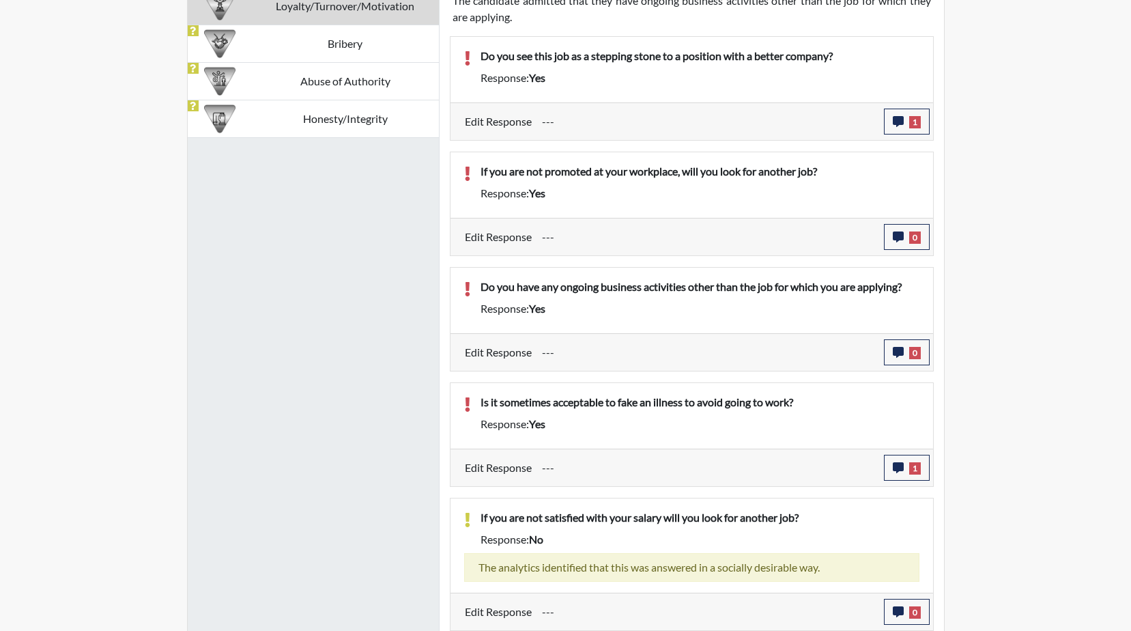
scroll to position [227, 567]
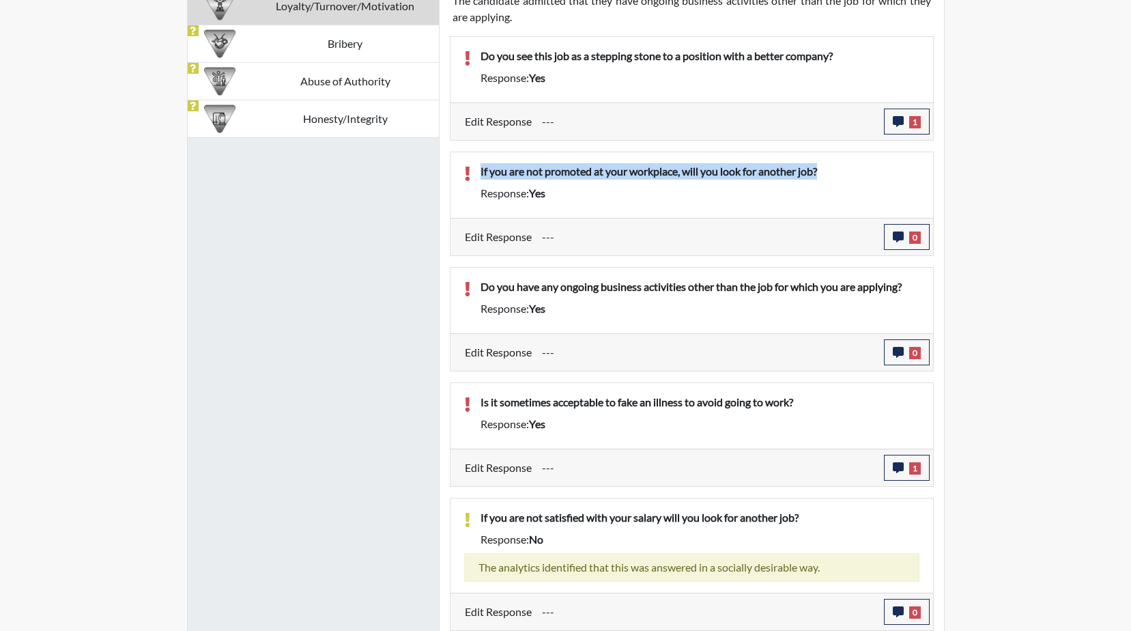
drag, startPoint x: 829, startPoint y: 173, endPoint x: 478, endPoint y: 173, distance: 350.8
click at [478, 173] on div "If you are not promoted at your workplace, will you look for another job?" at bounding box center [699, 174] width 459 height 22
drag, startPoint x: 478, startPoint y: 173, endPoint x: 569, endPoint y: 175, distance: 90.8
copy p "If you are not promoted at your workplace, will you look for another job?"
click at [898, 236] on icon "button" at bounding box center [898, 236] width 11 height 11
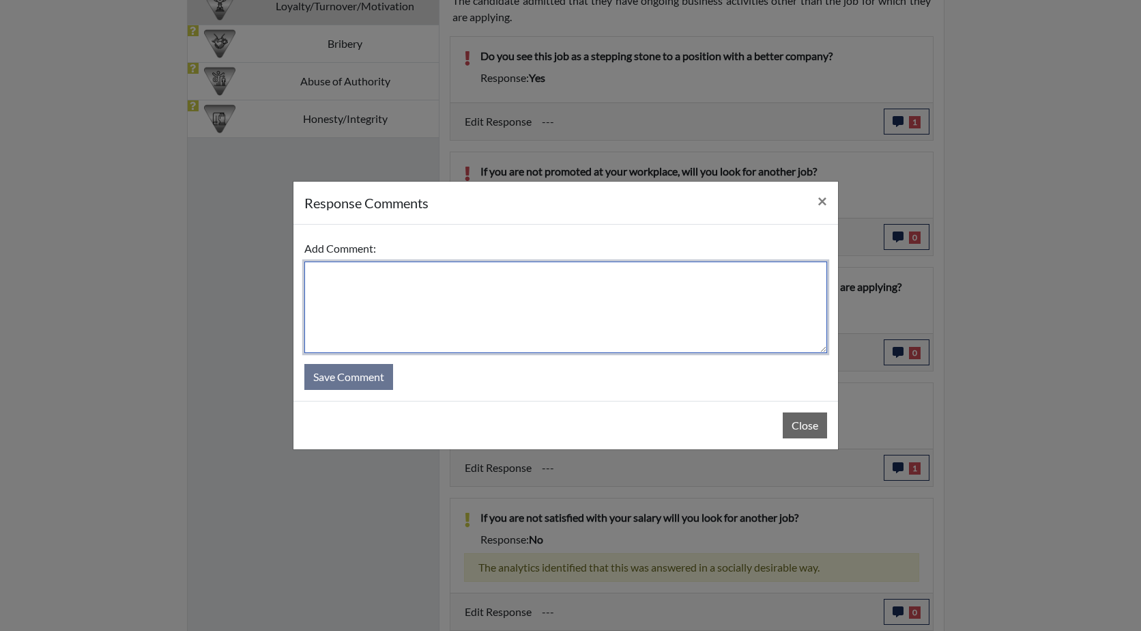
paste textarea "If you are not promoted at your workplace, will you look for another job?"
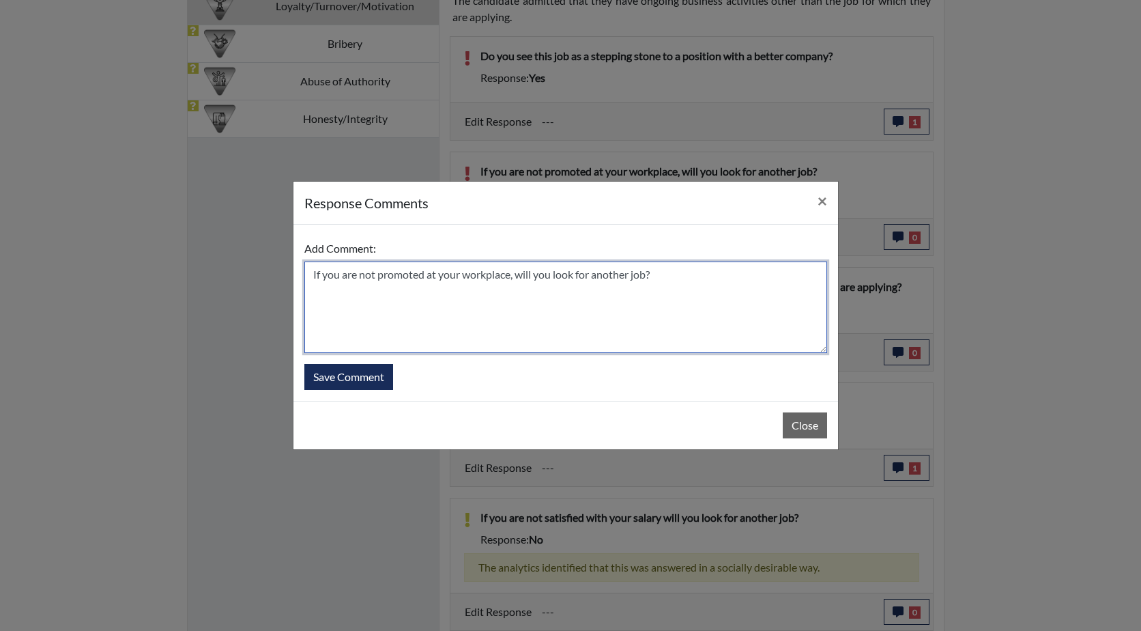
drag, startPoint x: 341, startPoint y: 275, endPoint x: 305, endPoint y: 271, distance: 35.7
click at [305, 271] on textarea "If you are not promoted at your workplace, will you look for another job?" at bounding box center [565, 306] width 523 height 91
drag, startPoint x: 596, startPoint y: 274, endPoint x: 783, endPoint y: 291, distance: 188.4
click at [783, 291] on textarea "He state he would not look for another job if not promoted. are not promoted at…" at bounding box center [565, 306] width 523 height 91
type textarea "He state he would not look for another job if not promoted."
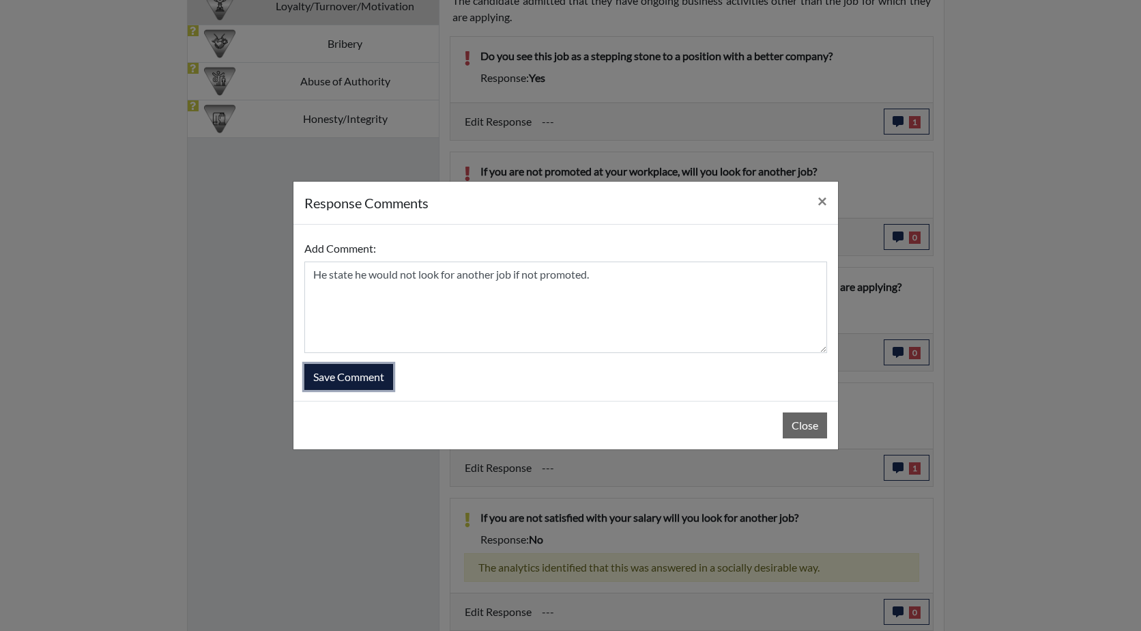
click at [365, 376] on button "Save Comment" at bounding box center [348, 377] width 89 height 26
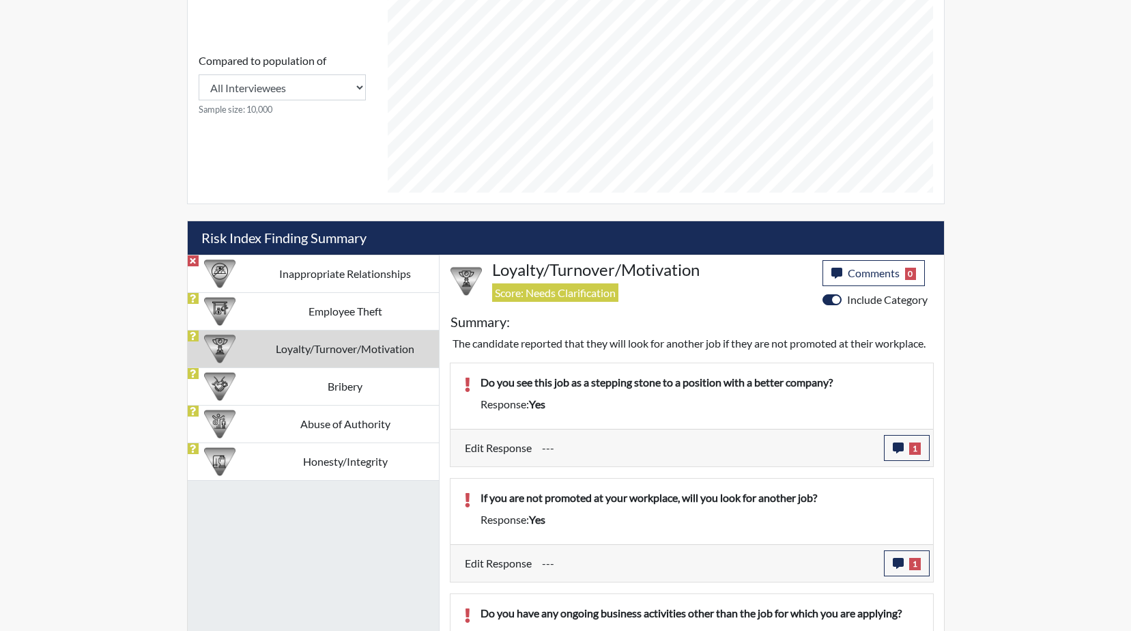
scroll to position [683, 0]
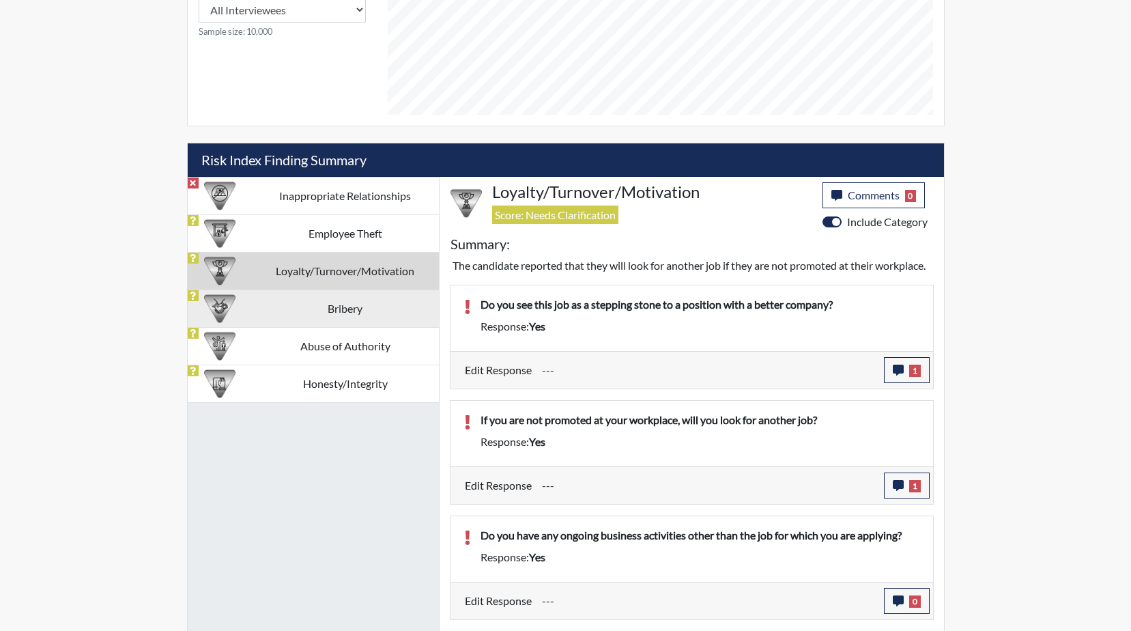
click at [366, 300] on td "Bribery" at bounding box center [345, 308] width 187 height 38
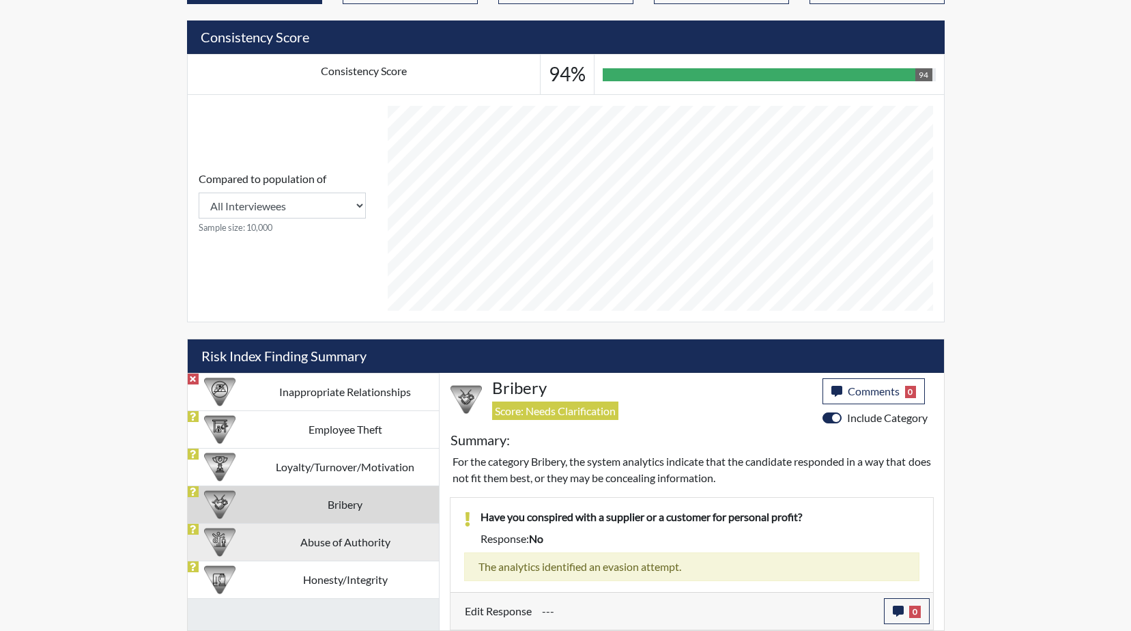
click at [332, 543] on td "Abuse of Authority" at bounding box center [345, 542] width 187 height 38
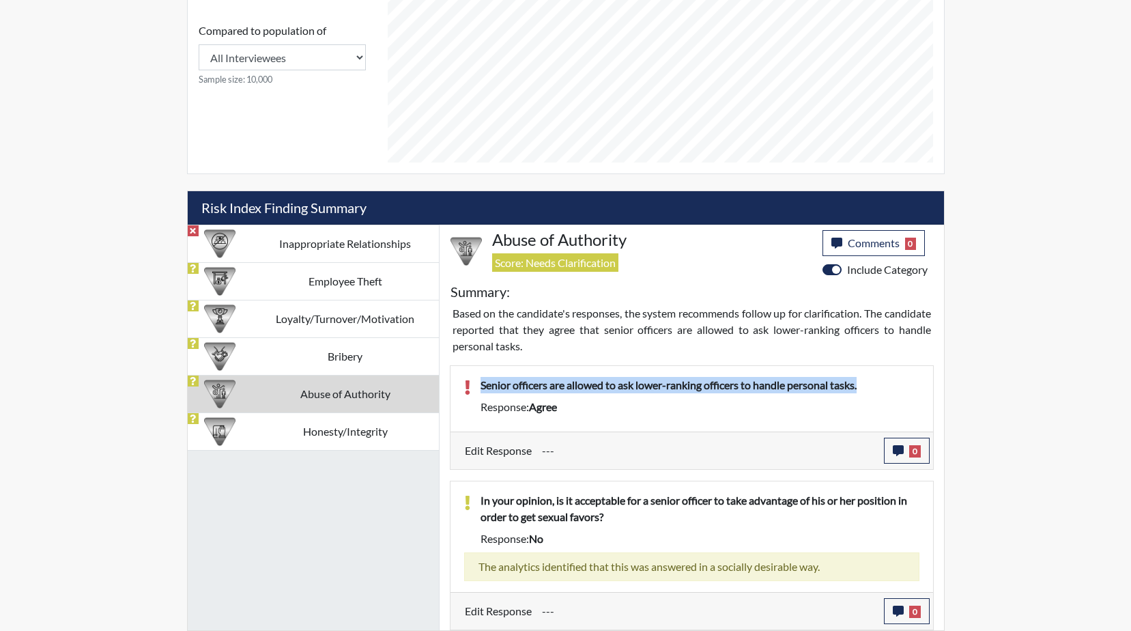
drag, startPoint x: 831, startPoint y: 386, endPoint x: 474, endPoint y: 386, distance: 356.3
click at [474, 386] on div "Senior officers are allowed to ask lower-ranking officers to handle personal ta…" at bounding box center [699, 388] width 459 height 22
drag, startPoint x: 474, startPoint y: 386, endPoint x: 610, endPoint y: 384, distance: 135.8
copy p "Senior officers are allowed to ask lower-ranking officers to handle personal ta…"
click at [908, 453] on button "0" at bounding box center [907, 450] width 46 height 26
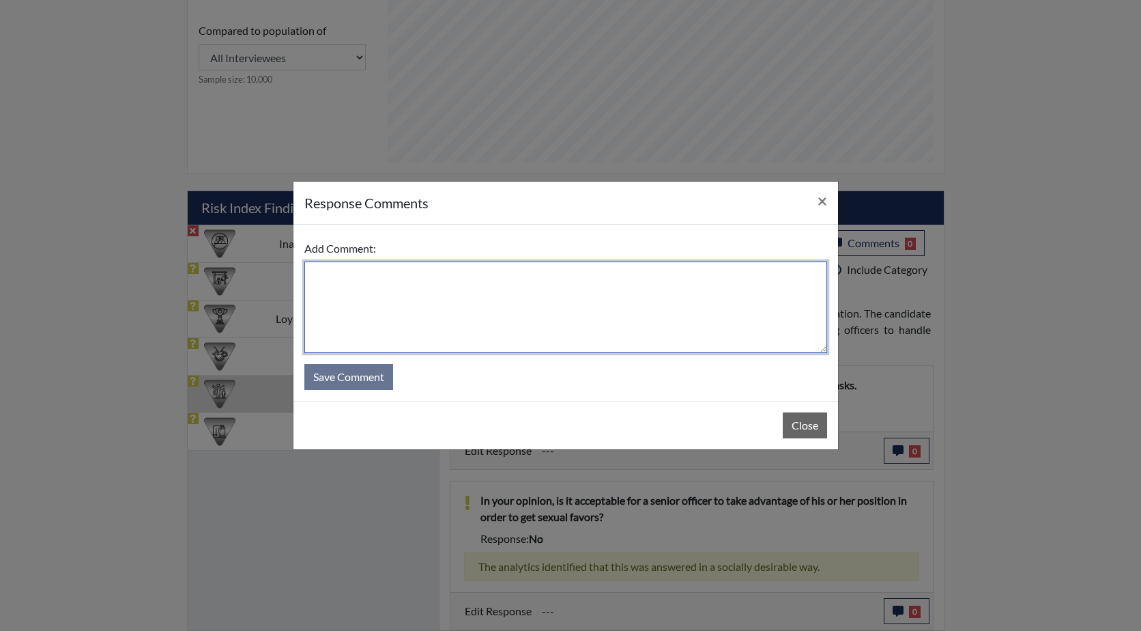
paste textarea "Senior officers are allowed to ask lower-ranking officers to handle personal ta…"
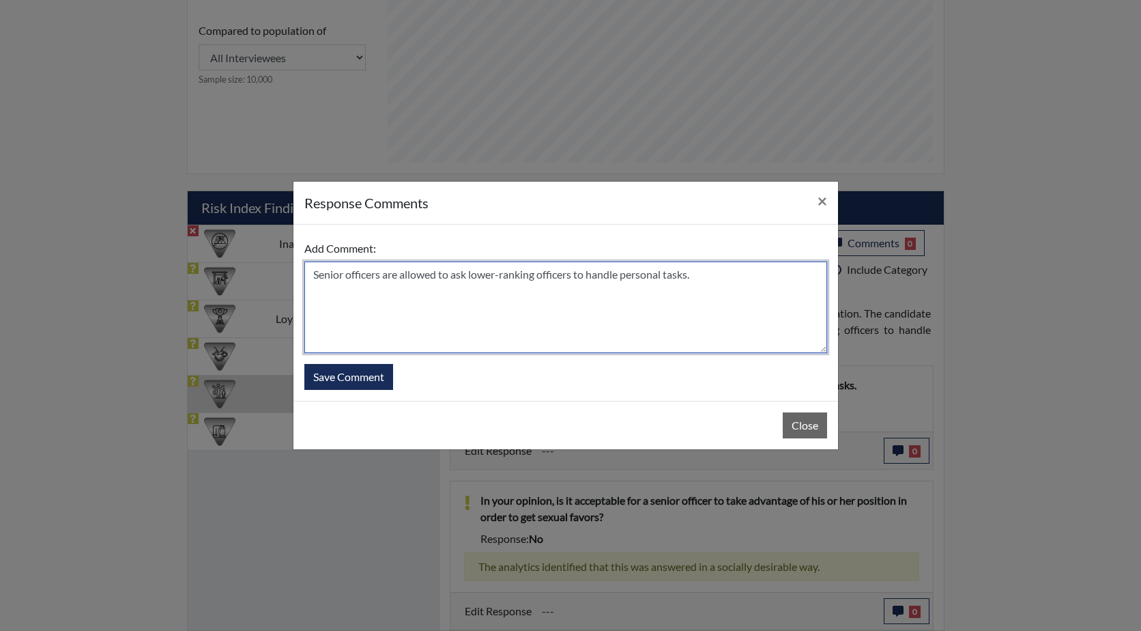
click at [315, 276] on textarea "Senior officers are allowed to ask lower-ranking officers to handle personal ta…" at bounding box center [565, 306] width 523 height 91
click at [524, 275] on textarea "He misread this question , Senior officers are allowed to ask lower-ranking off…" at bounding box center [565, 306] width 523 height 91
type textarea "He misread this question , Senior officers are NOT allowed to ask lower-ranking…"
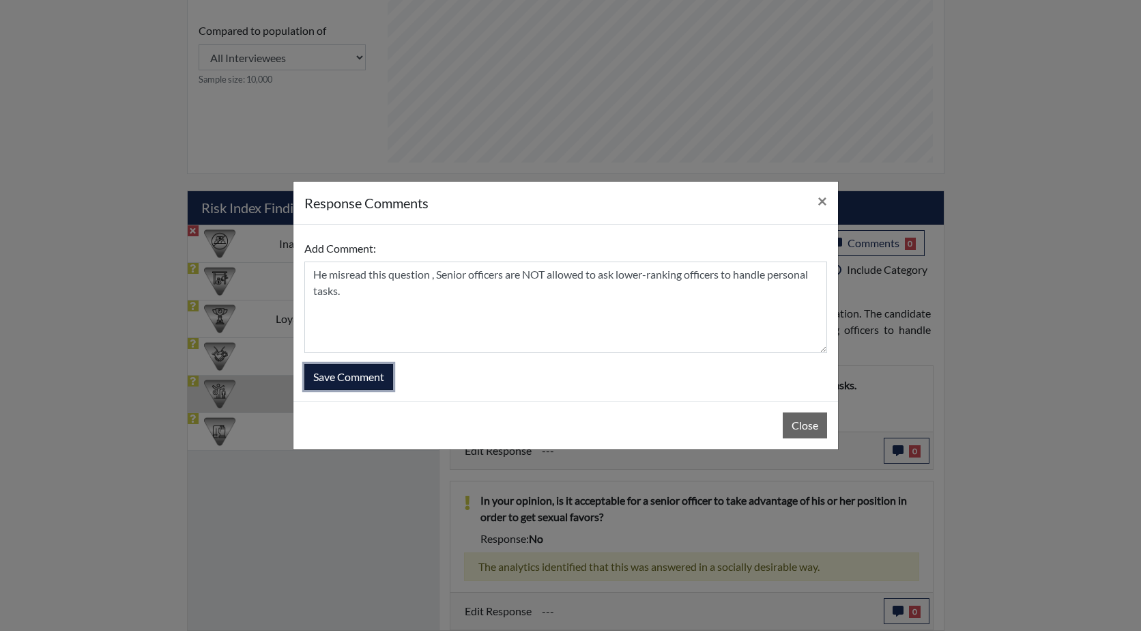
click at [360, 377] on button "Save Comment" at bounding box center [348, 377] width 89 height 26
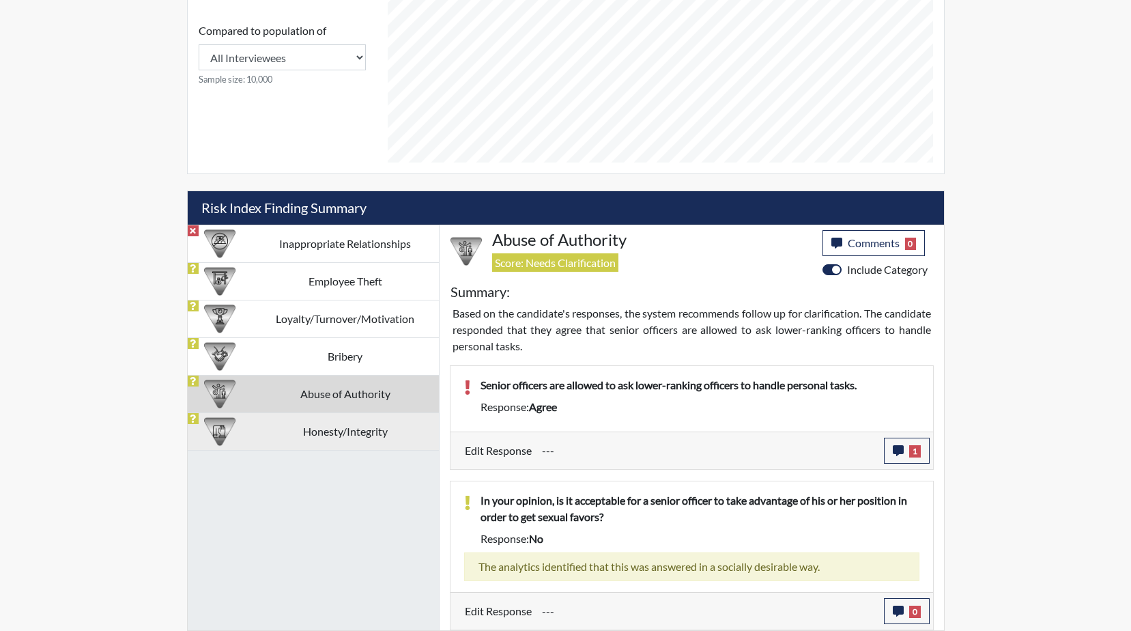
click at [318, 424] on td "Honesty/Integrity" at bounding box center [345, 431] width 187 height 38
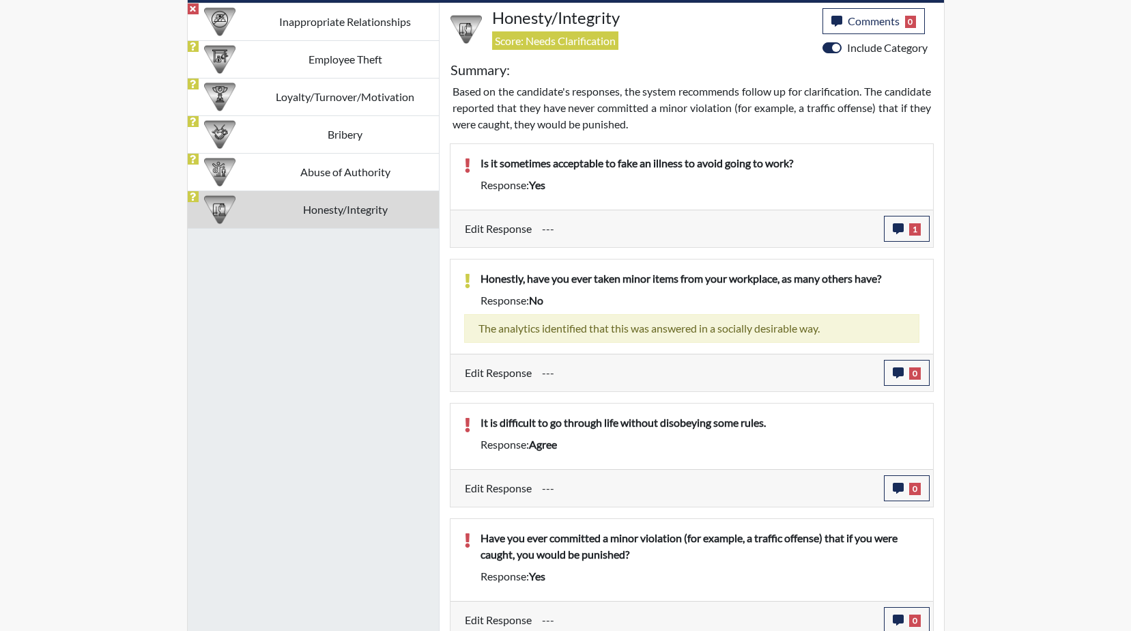
scroll to position [866, 0]
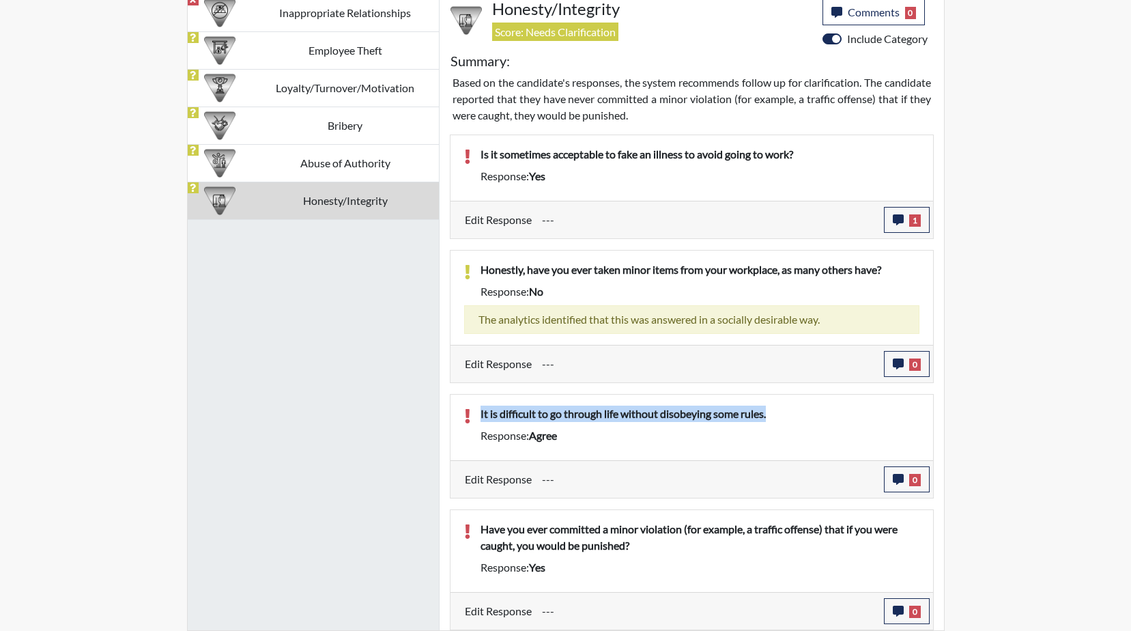
drag, startPoint x: 778, startPoint y: 413, endPoint x: 470, endPoint y: 413, distance: 308.5
click at [470, 413] on div "It is difficult to go through life without disobeying some rules." at bounding box center [699, 416] width 459 height 22
drag, startPoint x: 470, startPoint y: 413, endPoint x: 605, endPoint y: 413, distance: 135.8
copy p "It is difficult to go through life without disobeying some rules."
click at [897, 482] on button "0" at bounding box center [907, 479] width 46 height 26
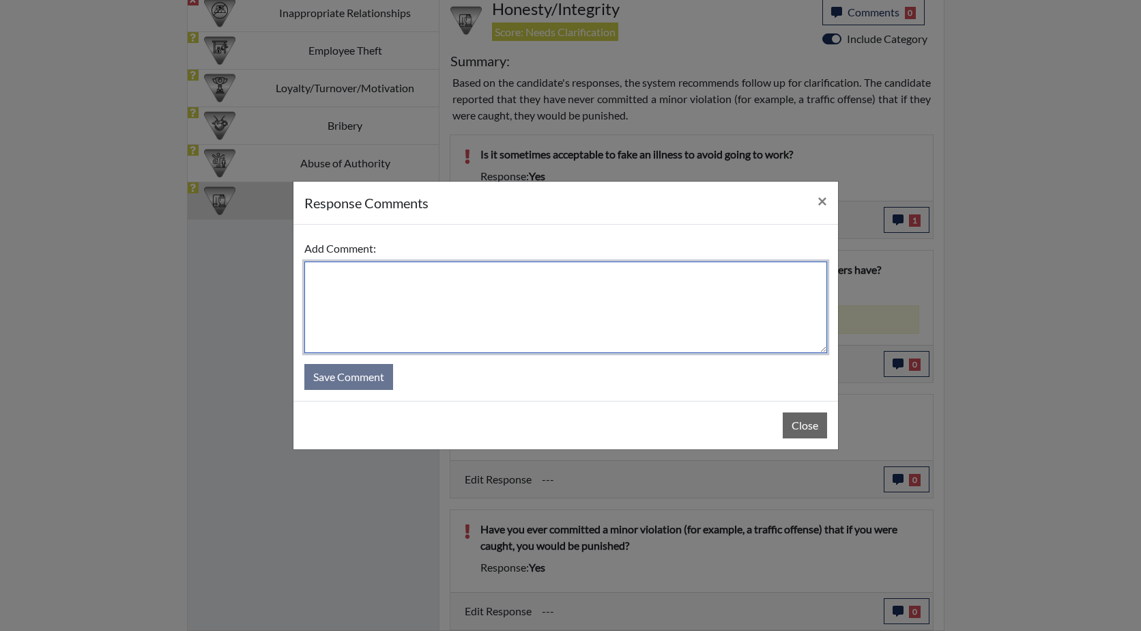
paste textarea "It is difficult to go through life without disobeying some rules."
click at [312, 271] on textarea "It is difficult to go through life without disobeying some rules." at bounding box center [565, 306] width 523 height 91
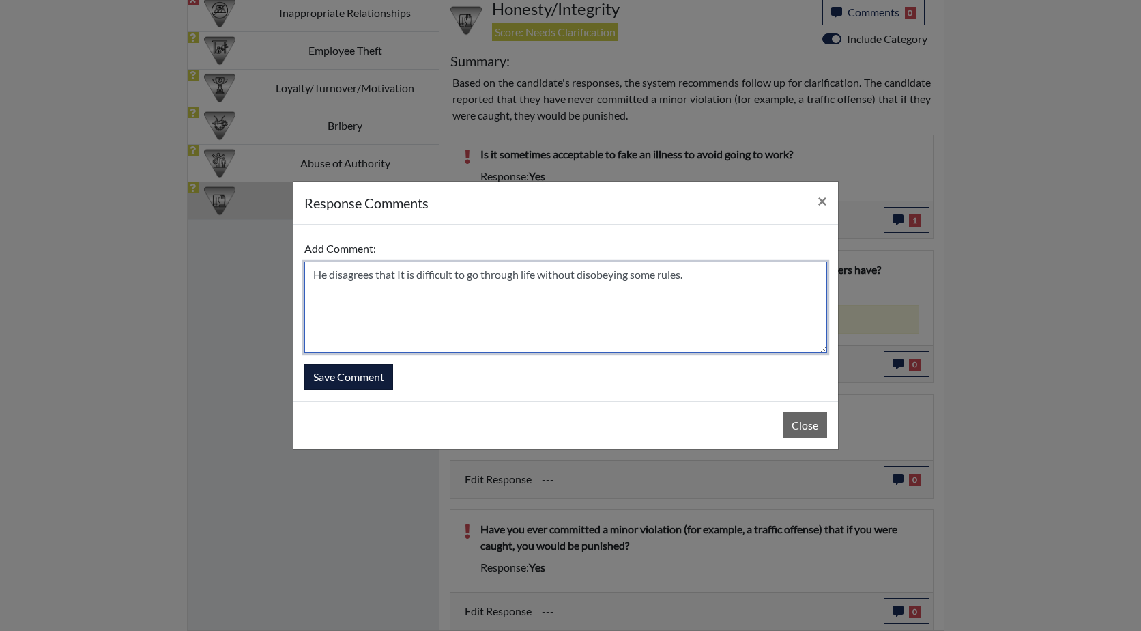
type textarea "He disagrees that It is difficult to go through life without disobeying some ru…"
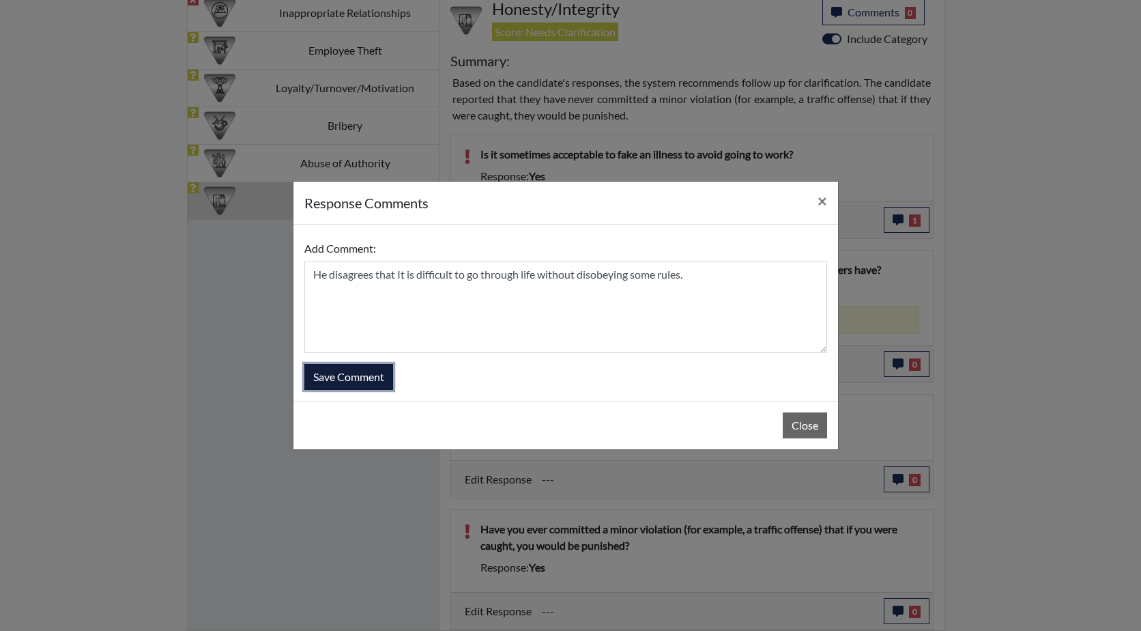
click at [346, 371] on button "Save Comment" at bounding box center [348, 377] width 89 height 26
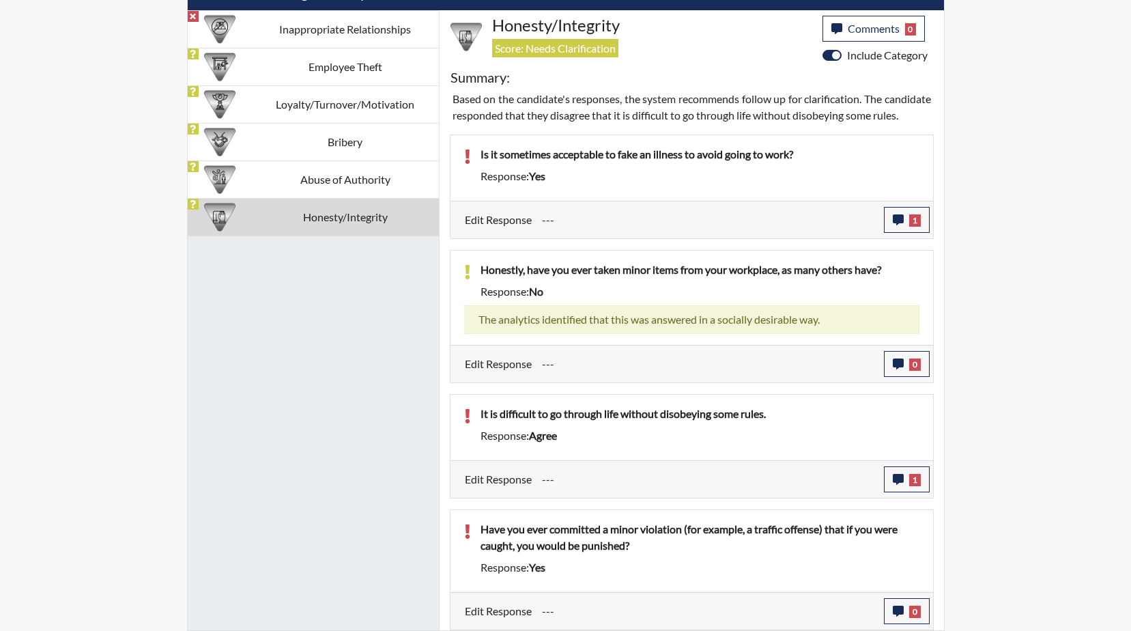
scroll to position [227, 567]
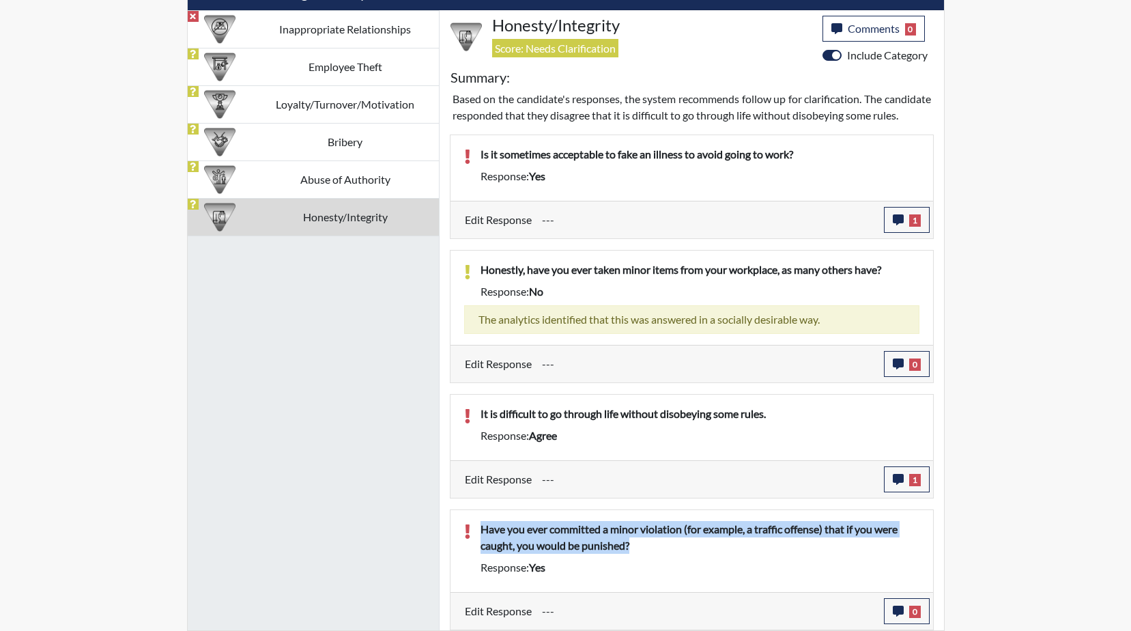
drag, startPoint x: 614, startPoint y: 543, endPoint x: 479, endPoint y: 523, distance: 136.5
click at [479, 523] on div "Have you ever committed a minor violation (for example, a traffic offense) that…" at bounding box center [699, 540] width 459 height 38
drag, startPoint x: 479, startPoint y: 523, endPoint x: 527, endPoint y: 538, distance: 50.1
copy p "Have you ever committed a minor violation (for example, a traffic offense) that…"
click at [888, 611] on button "0" at bounding box center [907, 611] width 46 height 26
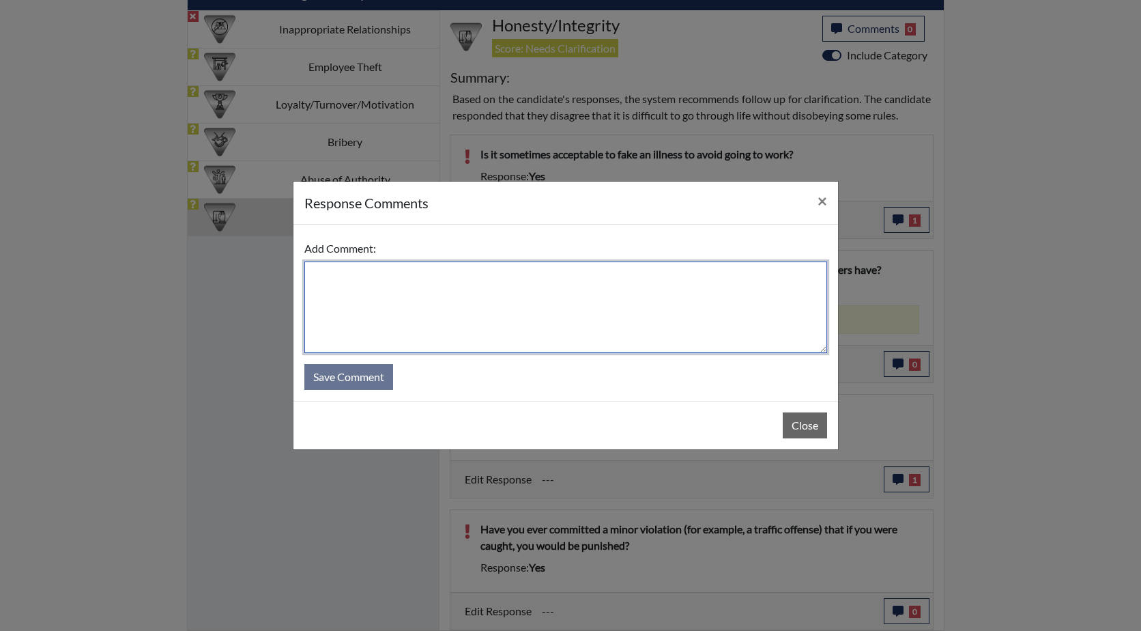
paste textarea "Have you ever committed a minor violation (for example, a traffic offense) that…"
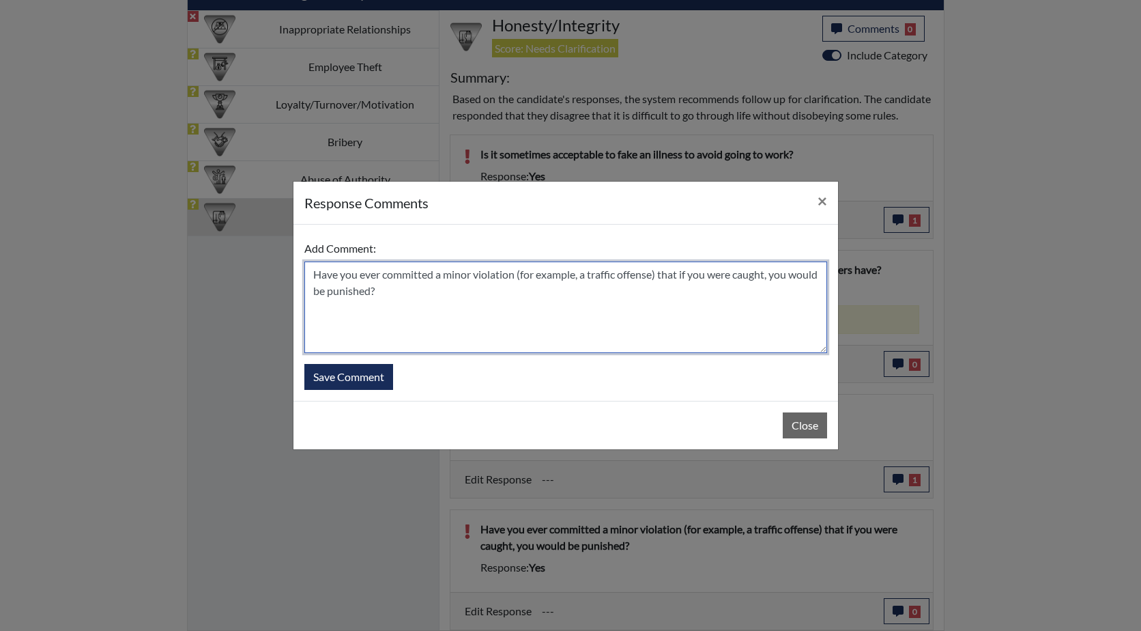
drag, startPoint x: 405, startPoint y: 291, endPoint x: 309, endPoint y: 275, distance: 96.9
click at [309, 276] on textarea "Have you ever committed a minor violation (for example, a traffic offense) that…" at bounding box center [565, 306] width 523 height 91
click at [315, 277] on textarea "A traffic violation" at bounding box center [565, 306] width 523 height 91
click at [341, 276] on textarea "Just A traffic violation" at bounding box center [565, 306] width 523 height 91
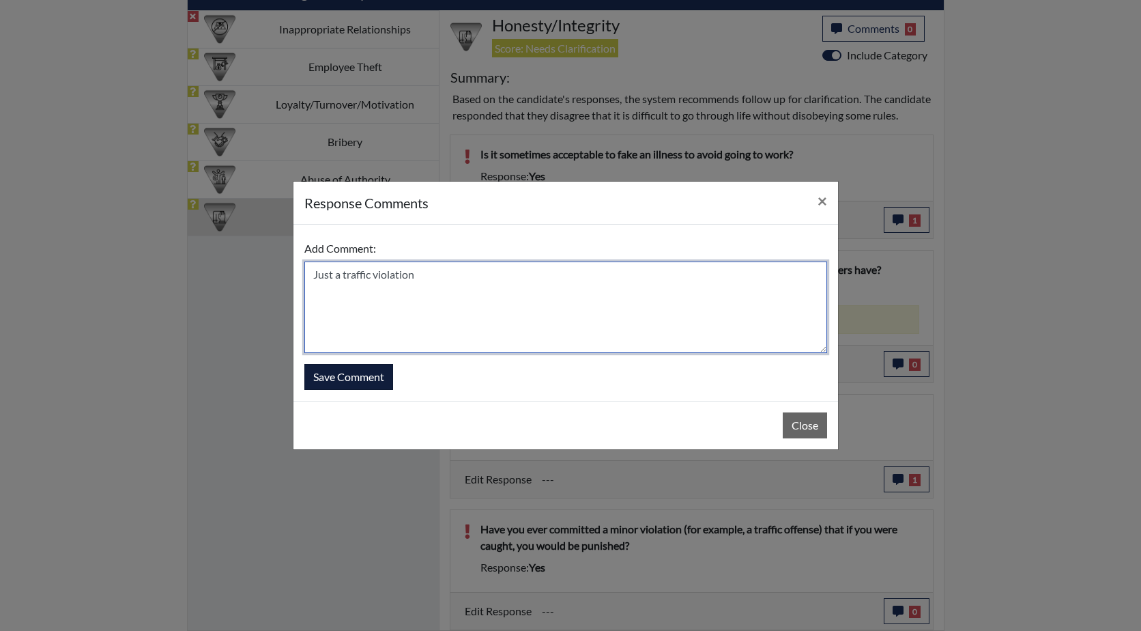
type textarea "Just a traffic violation"
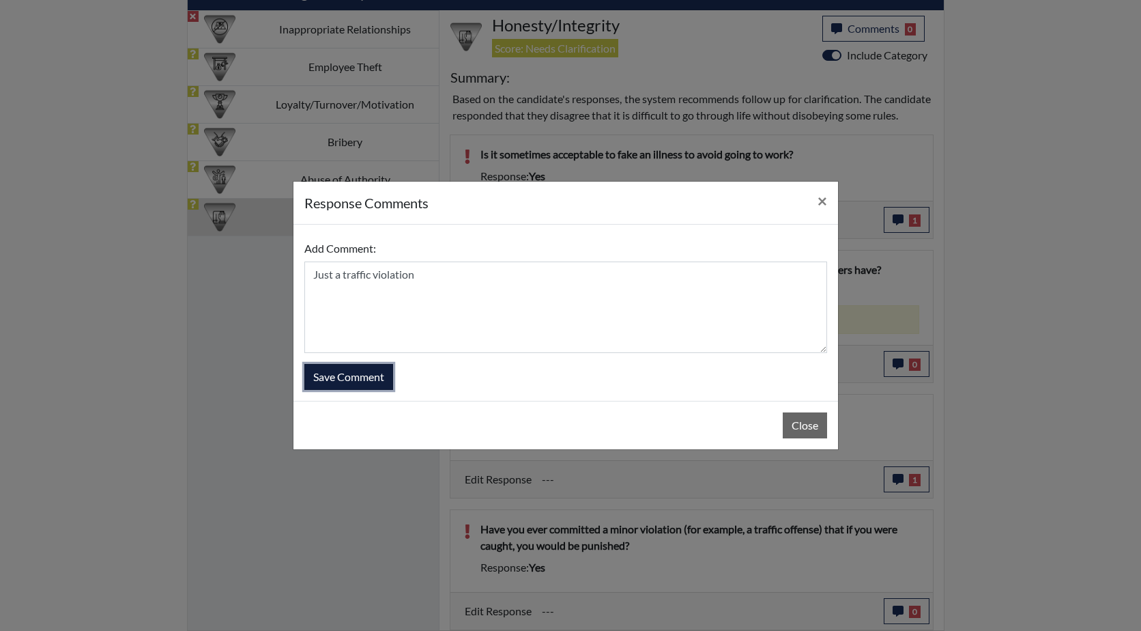
click at [357, 375] on button "Save Comment" at bounding box center [348, 377] width 89 height 26
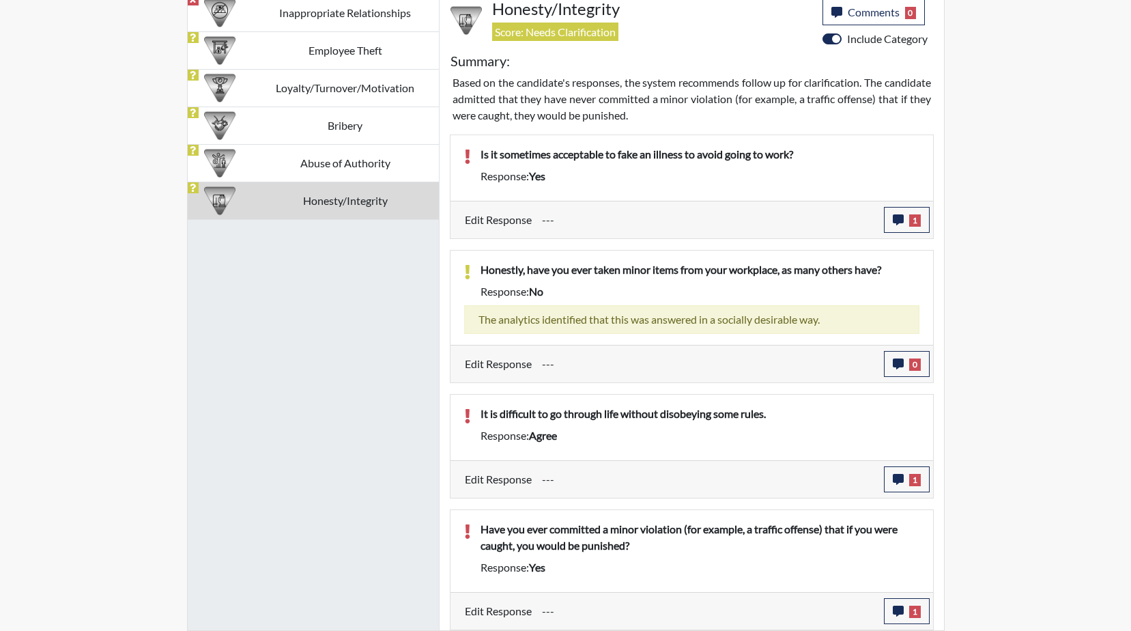
scroll to position [798, 0]
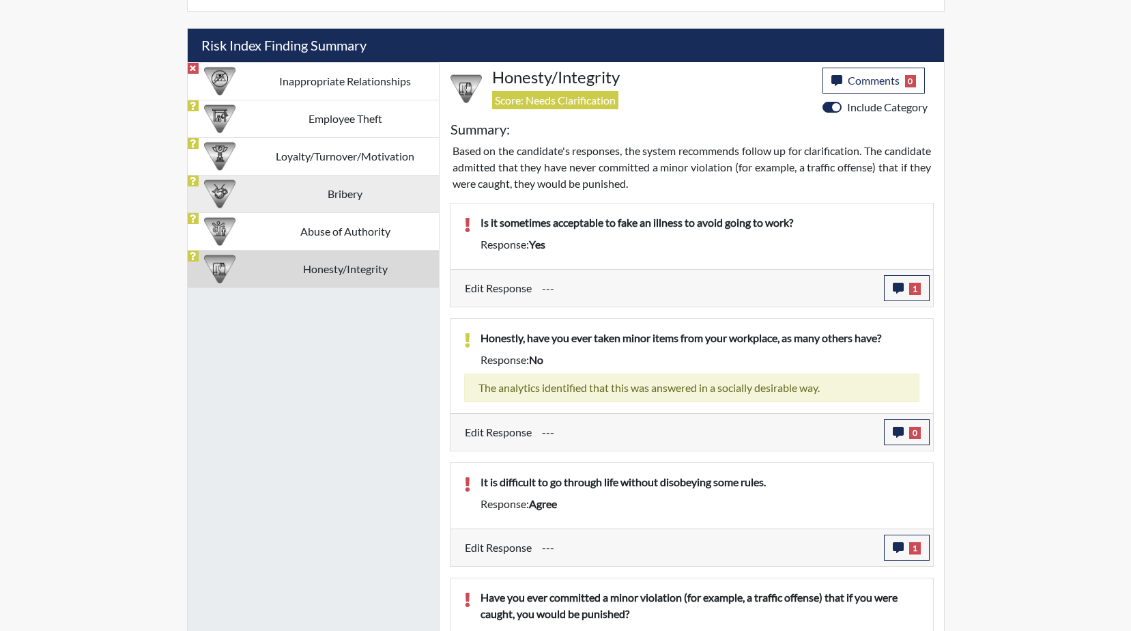
click at [349, 203] on td "Bribery" at bounding box center [345, 194] width 187 height 38
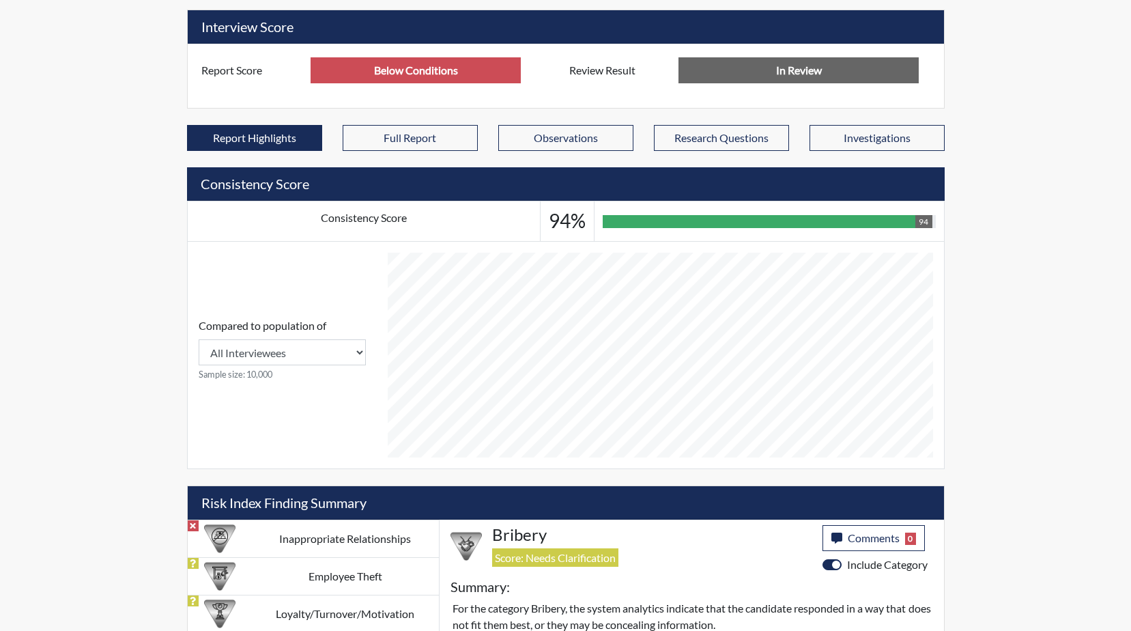
scroll to position [487, 0]
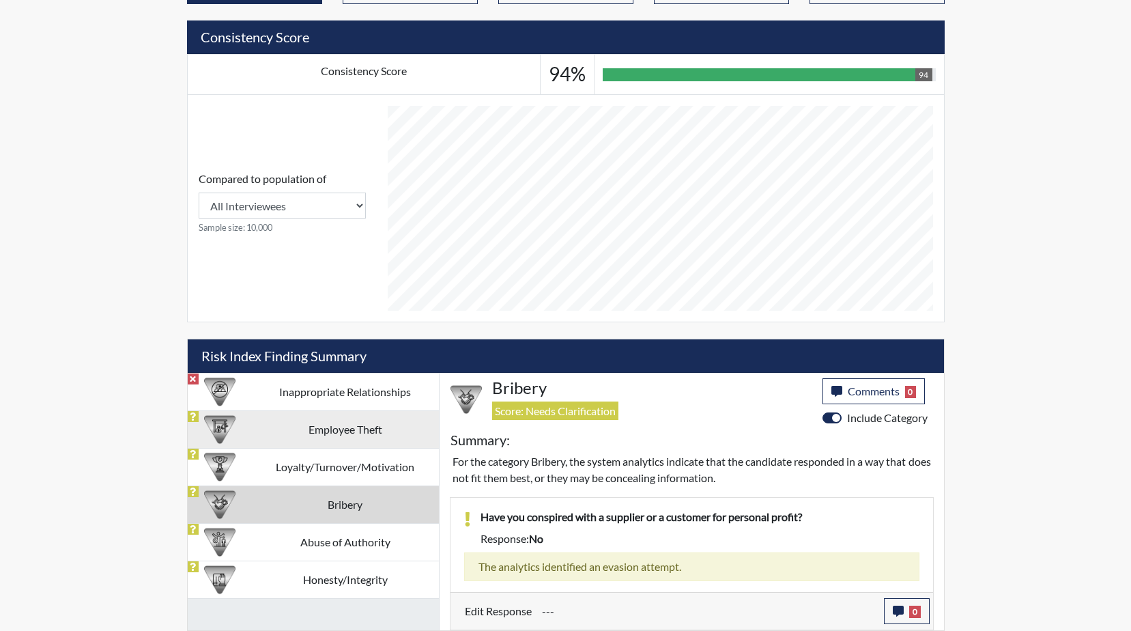
click at [345, 433] on td "Employee Theft" at bounding box center [345, 429] width 187 height 38
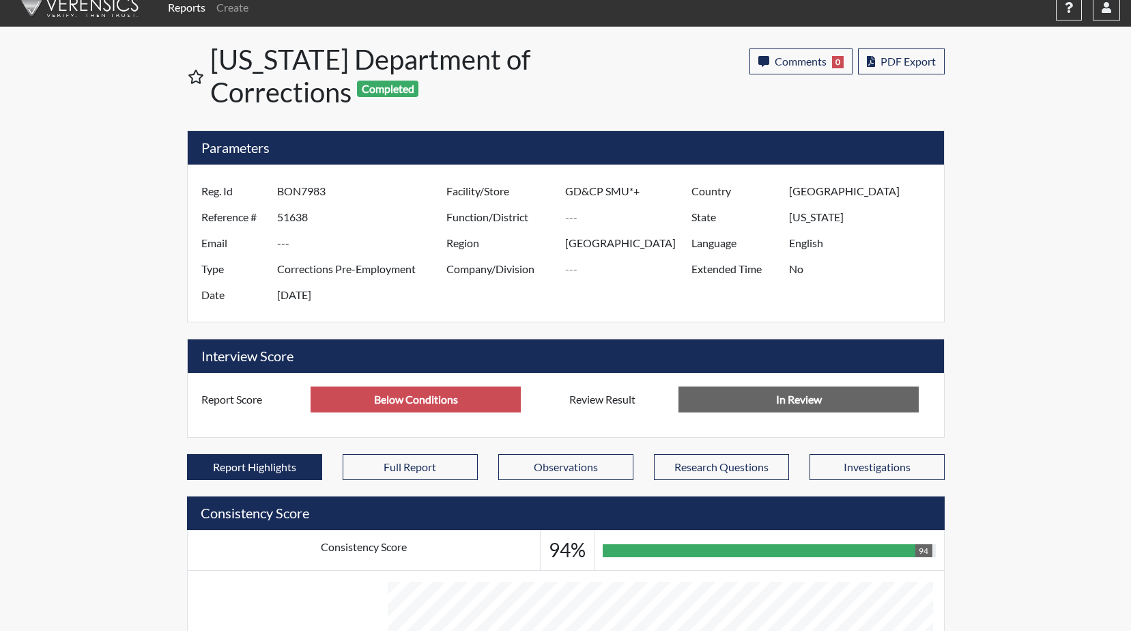
scroll to position [0, 0]
